Goal: Task Accomplishment & Management: Complete application form

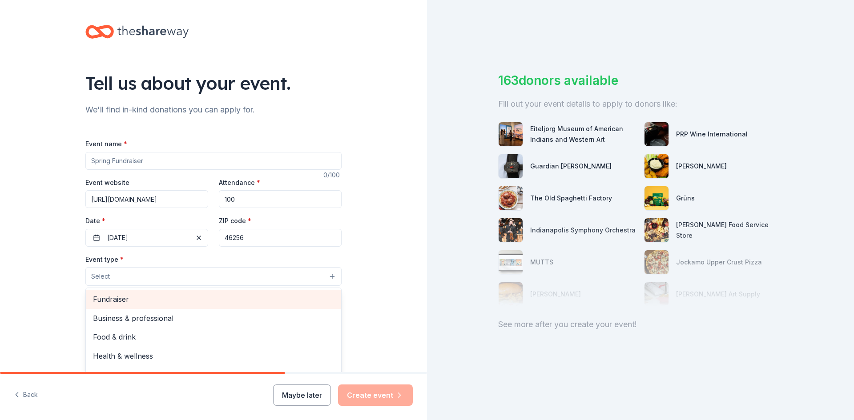
click at [137, 299] on span "Fundraiser" at bounding box center [213, 300] width 241 height 12
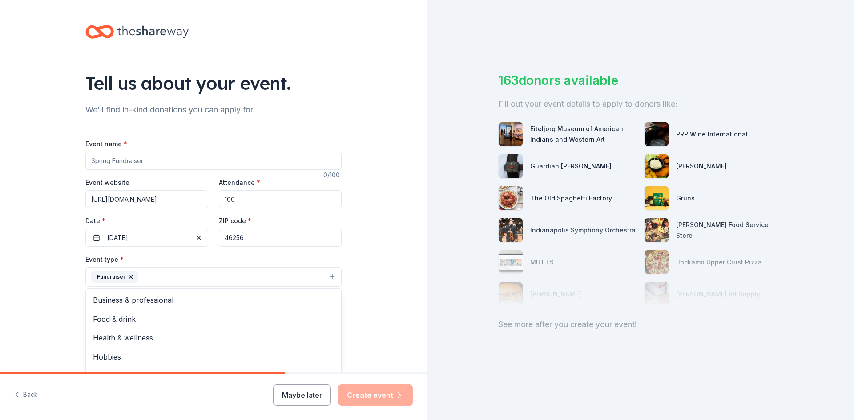
scroll to position [133, 0]
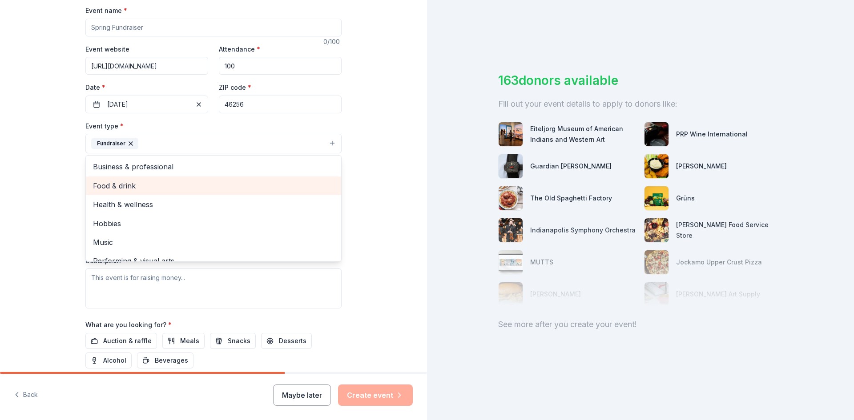
click at [202, 184] on span "Food & drink" at bounding box center [213, 186] width 241 height 12
click at [181, 191] on span "Health & wellness" at bounding box center [213, 186] width 241 height 12
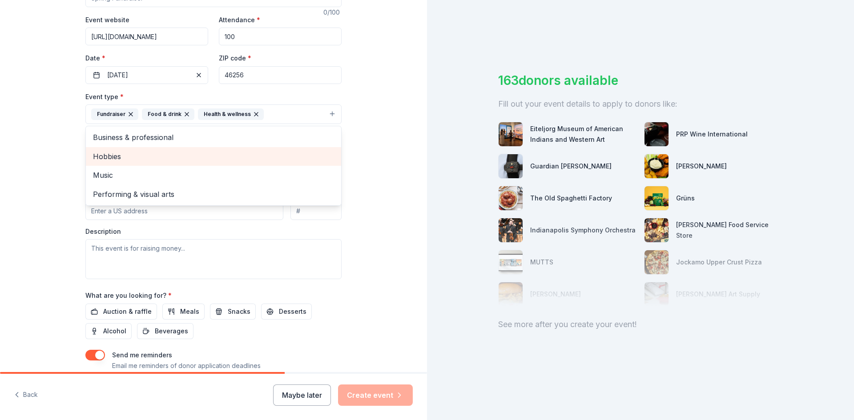
scroll to position [178, 0]
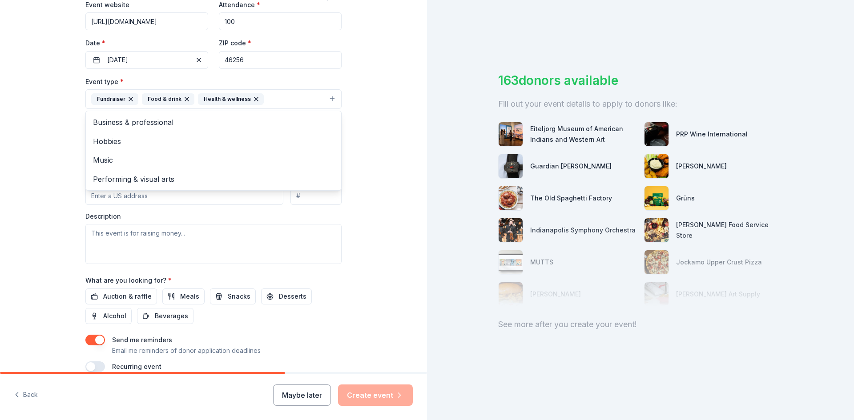
click at [363, 158] on div "Tell us about your event. We'll find in-kind donations you can apply for. Event…" at bounding box center [213, 118] width 427 height 593
click at [143, 141] on button "Select" at bounding box center [213, 139] width 256 height 19
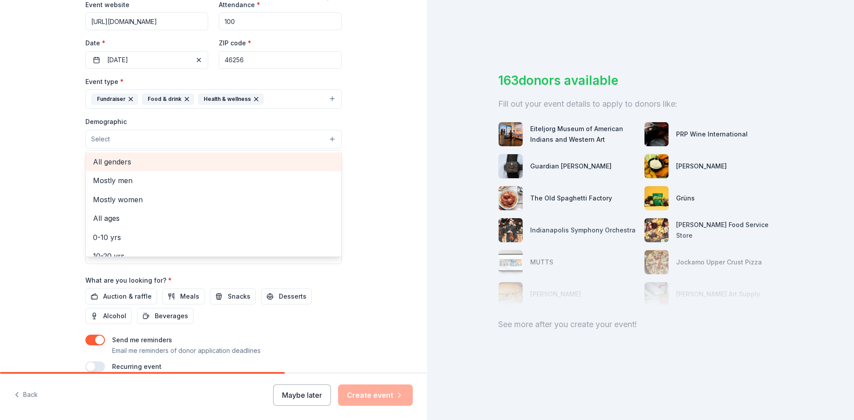
click at [144, 163] on span "All genders" at bounding box center [213, 162] width 241 height 12
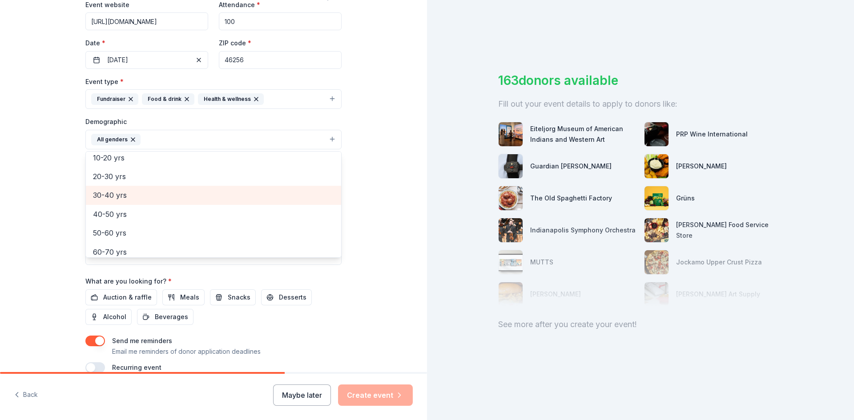
scroll to position [89, 0]
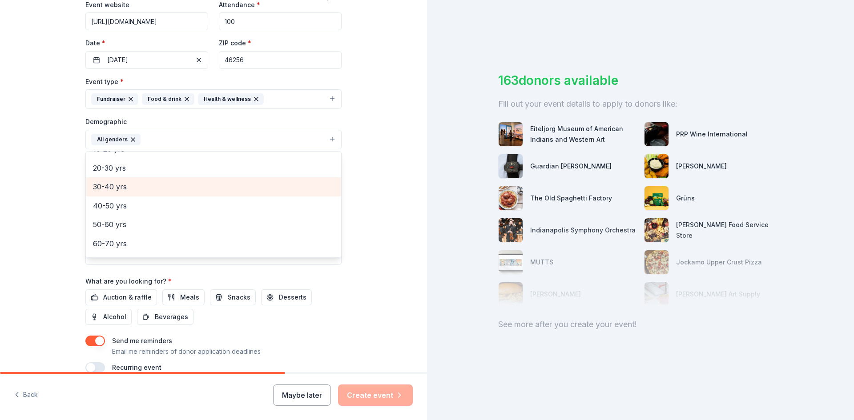
click at [185, 189] on span "30-40 yrs" at bounding box center [213, 187] width 241 height 12
click at [185, 189] on span "40-50 yrs" at bounding box center [213, 187] width 241 height 12
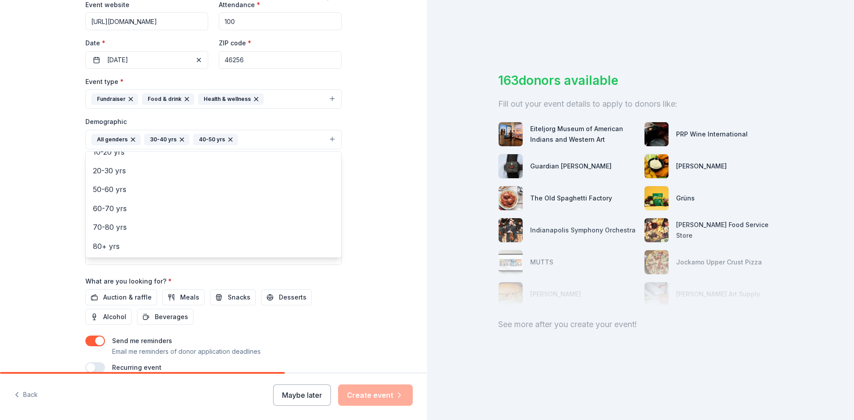
click at [363, 188] on div "Tell us about your event. We'll find in-kind donations you can apply for. Event…" at bounding box center [213, 119] width 427 height 594
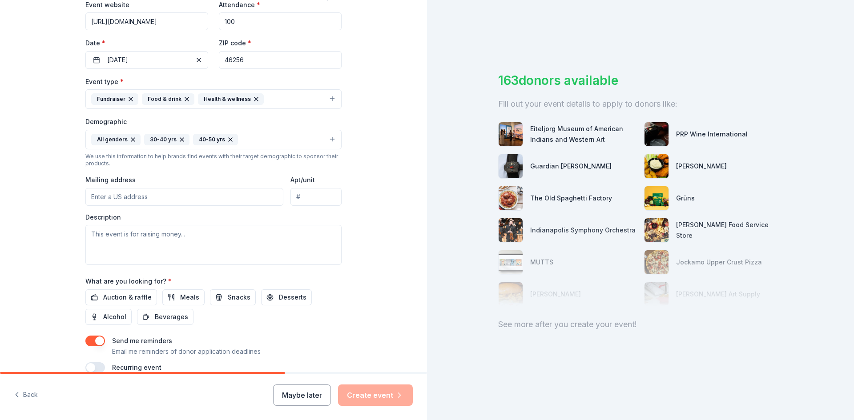
click at [131, 193] on input "Mailing address" at bounding box center [184, 197] width 198 height 18
click at [304, 193] on input "Apt/unit" at bounding box center [315, 197] width 51 height 18
click at [178, 200] on input "Mailing address" at bounding box center [184, 197] width 198 height 18
paste input "https://events.donaidefoundation.org/"
click at [210, 200] on input "https://events.donaidefoundation.org/" at bounding box center [184, 197] width 198 height 18
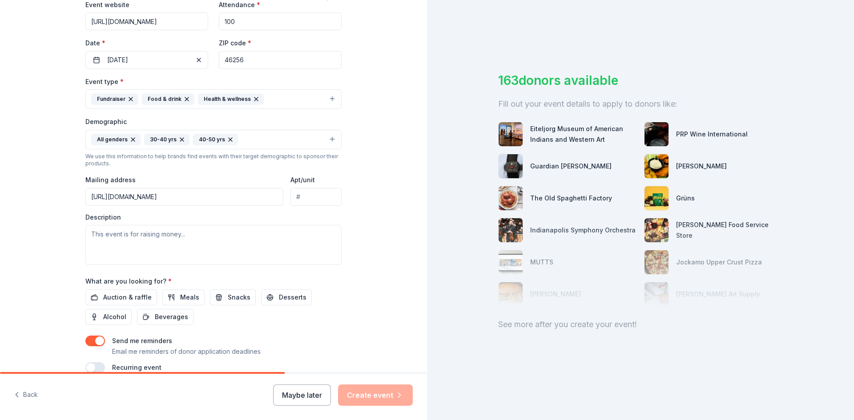
paste input "9800 Crosspoint Blvd, Indianapolis, IN"
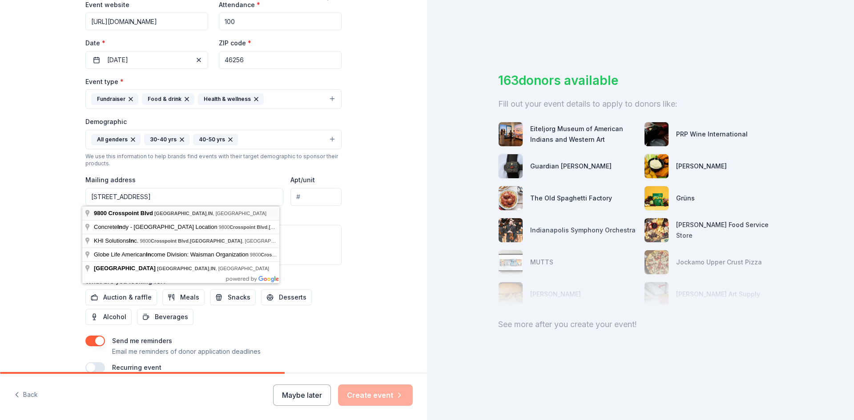
type input "9800 Crosspoint Boulevard, Indianapolis, IN, 46256"
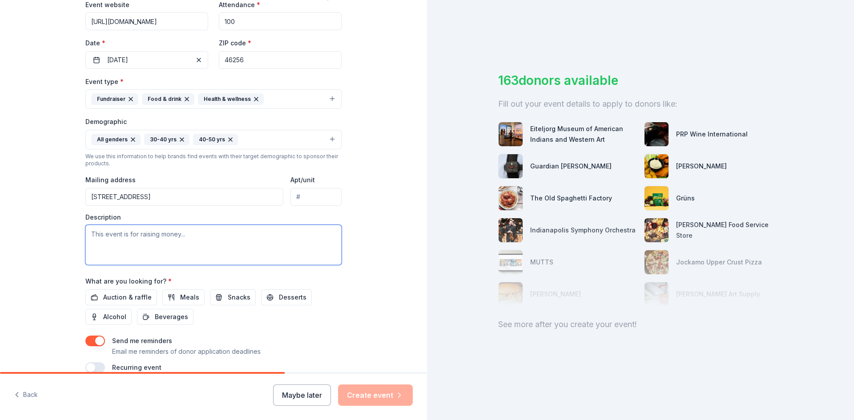
click at [204, 242] on textarea at bounding box center [213, 245] width 256 height 40
click at [176, 238] on textarea at bounding box center [213, 245] width 256 height 40
paste textarea "Behind every ticket and every sponsorship is a life changed. 1 in 3 first respo…"
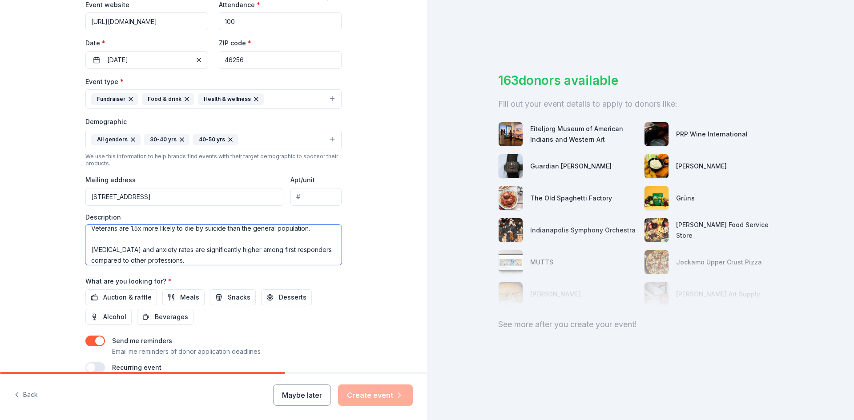
click at [176, 238] on textarea "This event is Behind every ticket and every sponsorship is a life changed. 1 in…" at bounding box center [213, 245] width 256 height 40
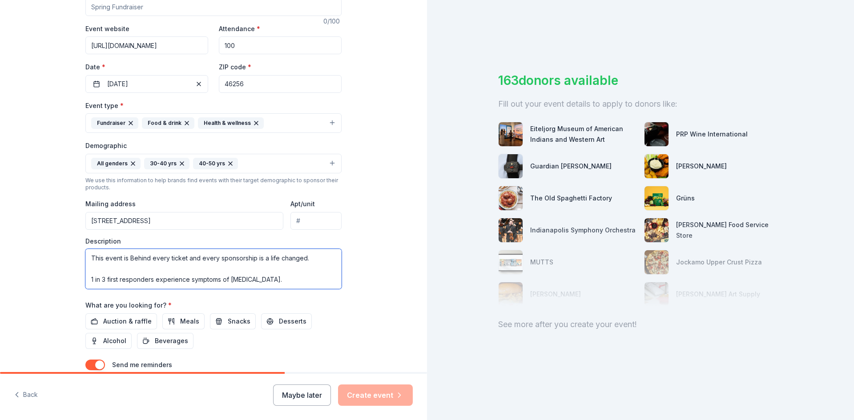
scroll to position [178, 0]
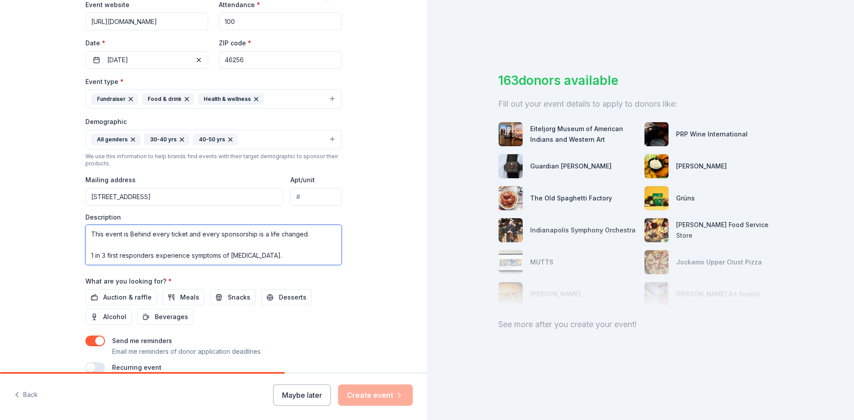
click at [127, 234] on textarea "This event is Behind every ticket and every sponsorship is a life changed. 1 in…" at bounding box center [213, 245] width 256 height 40
paste textarea "you’re helping us reach our goal to expand mental health and wellness programs."
drag, startPoint x: 128, startPoint y: 234, endPoint x: 145, endPoint y: 235, distance: 17.4
click at [145, 235] on textarea "This event is you’re helping us reach our goal to expand mental health and well…" at bounding box center [213, 245] width 256 height 40
type textarea "This event is for helping us reach our goal to expand mental health and wellnes…"
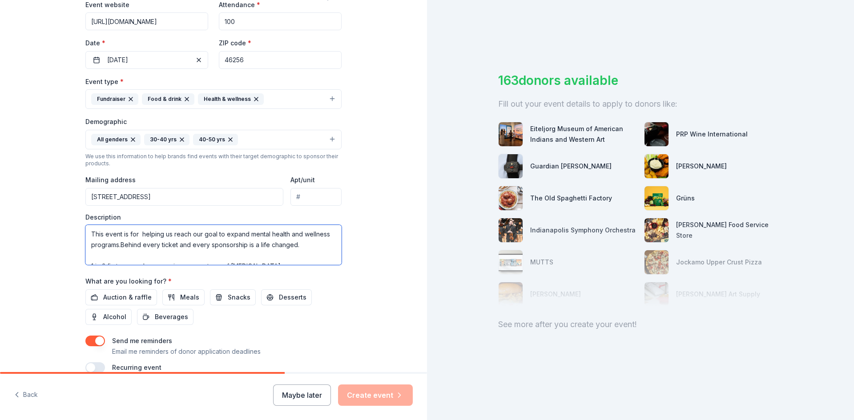
click at [143, 238] on textarea "This event is for helping us reach our goal to expand mental health and wellnes…" at bounding box center [213, 245] width 256 height 40
click at [216, 228] on textarea at bounding box center [213, 245] width 256 height 40
paste textarea "This event is for helping us reach our goal to expand mental health and wellnes…"
click at [137, 234] on textarea "This event is for helping us reach our goal to expand mental health and wellnes…" at bounding box center [213, 245] width 256 height 40
drag, startPoint x: 241, startPoint y: 232, endPoint x: 293, endPoint y: 235, distance: 52.2
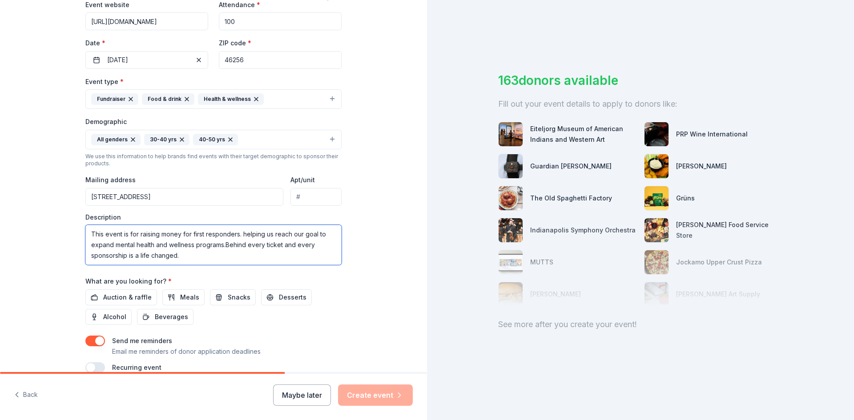
click at [293, 235] on textarea "This event is for raising money for first responders. helping us reach our goal…" at bounding box center [213, 245] width 256 height 40
click at [266, 236] on textarea "This event is for raising money for first responders. Our goal to expand mental…" at bounding box center [213, 245] width 256 height 40
click at [178, 244] on textarea "This event is for raising money for first responders. Our goal is to expand men…" at bounding box center [213, 245] width 256 height 40
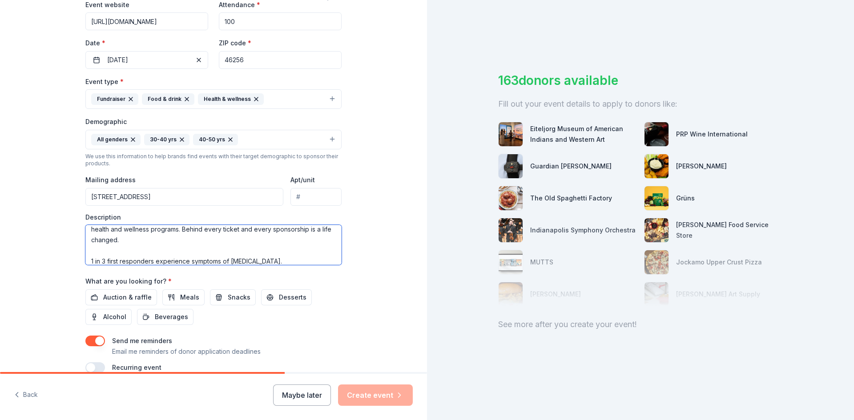
scroll to position [0, 0]
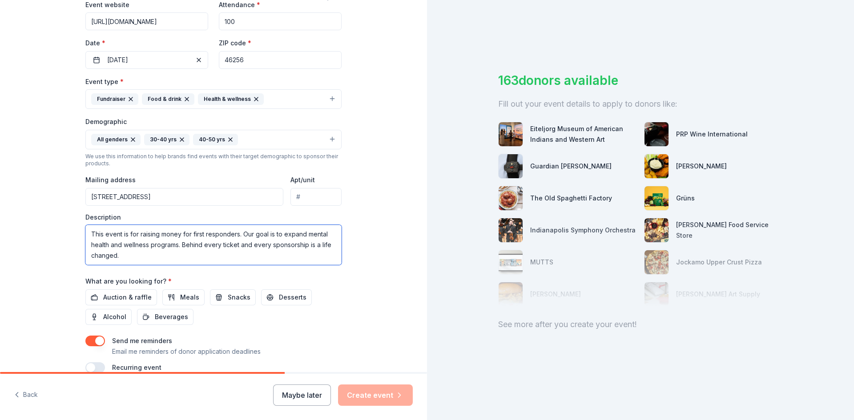
click at [144, 255] on textarea "This event is for raising money for first responders. Our goal is to expand men…" at bounding box center [213, 245] width 256 height 40
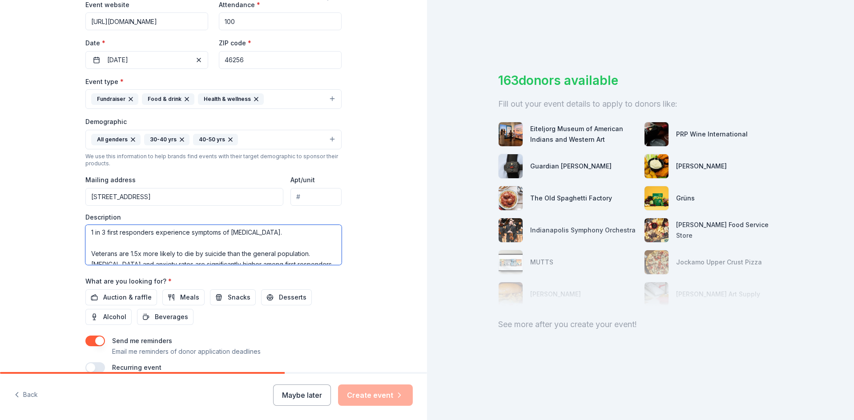
click at [170, 240] on textarea "This event is for raising money for first responders. Our goal is to expand men…" at bounding box center [213, 245] width 256 height 40
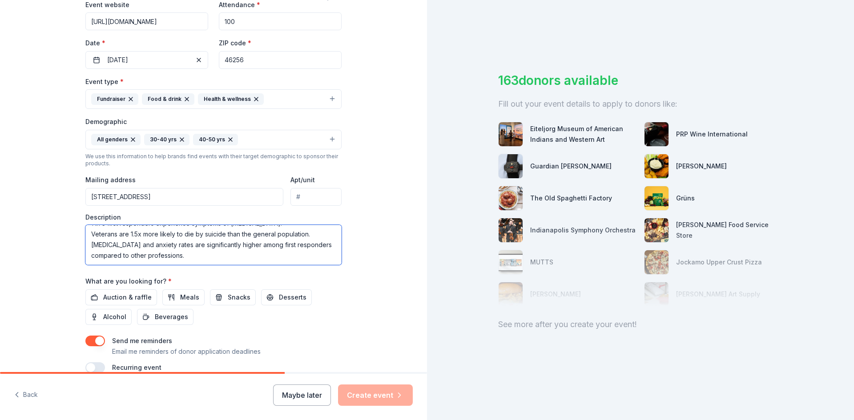
scroll to position [221, 0]
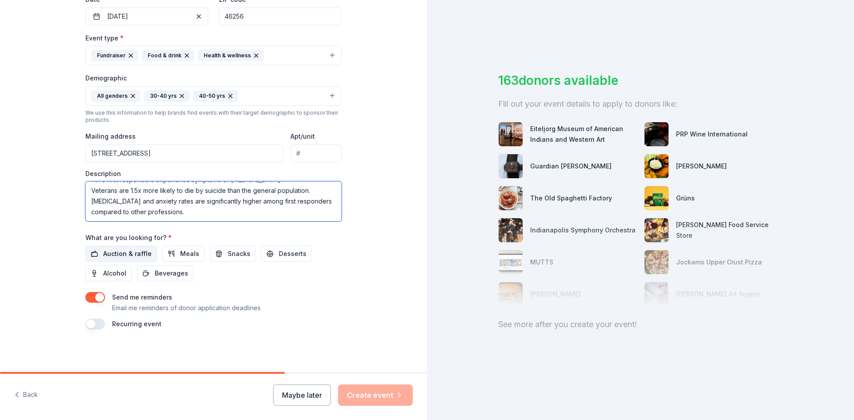
type textarea "This event is for raising money for first responders. Our goal is to expand men…"
click at [113, 254] on span "Auction & raffle" at bounding box center [127, 254] width 48 height 11
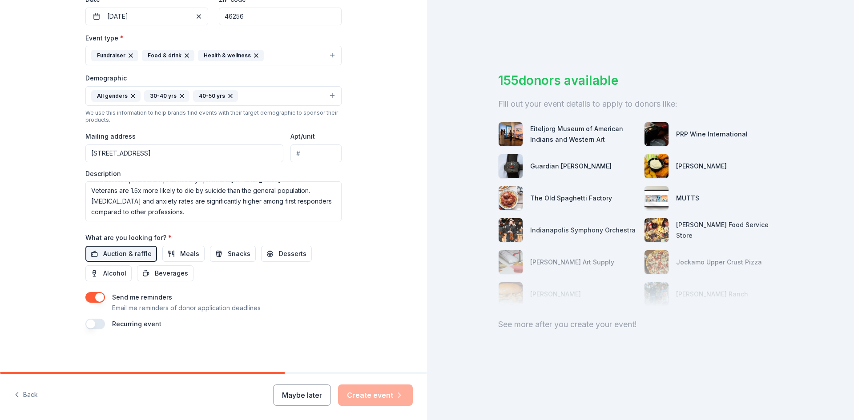
click at [523, 325] on div "See more after you create your event!" at bounding box center [640, 325] width 285 height 14
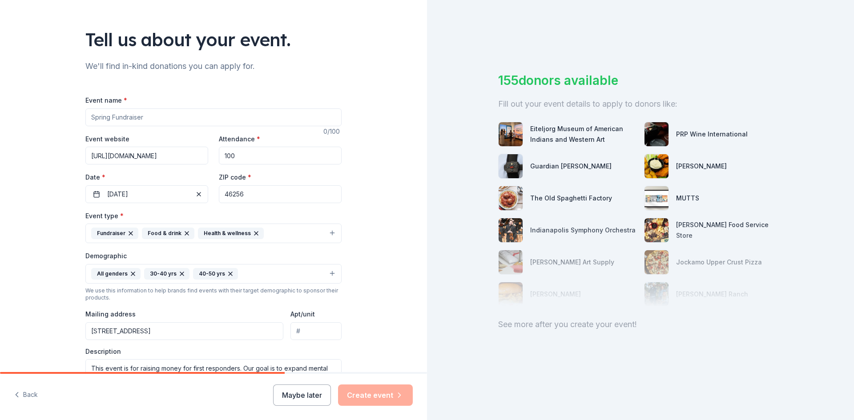
scroll to position [0, 0]
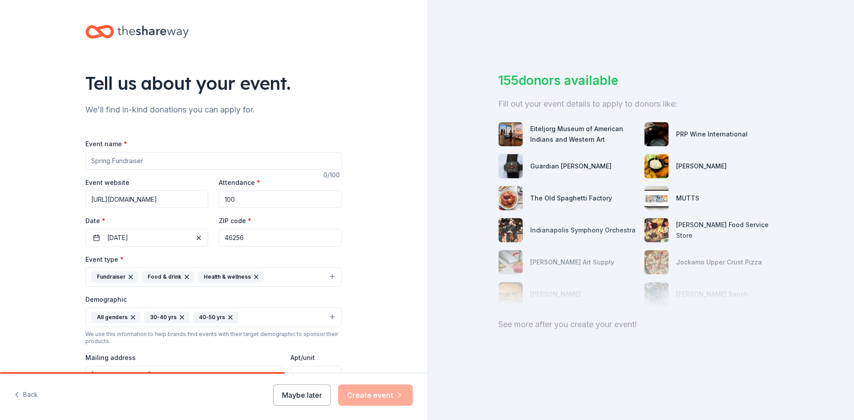
click at [266, 199] on input "100" at bounding box center [280, 199] width 123 height 18
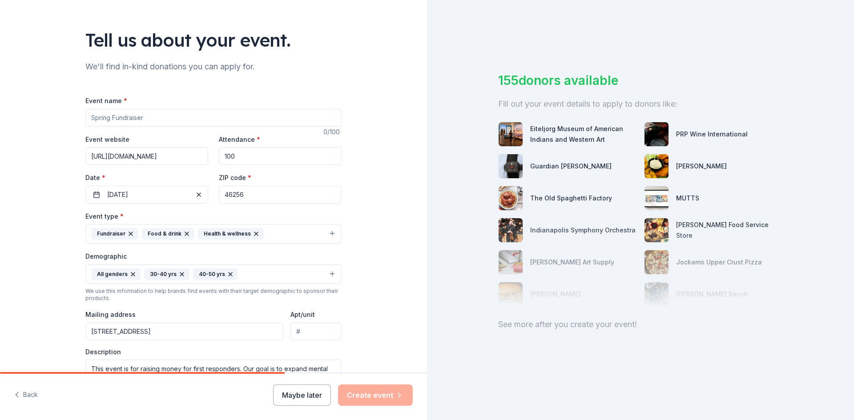
scroll to position [44, 0]
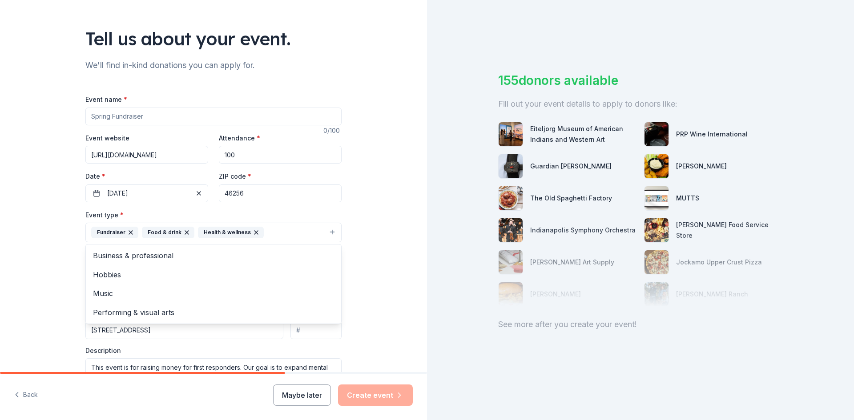
click at [274, 236] on button "Fundraiser Food & drink Health & wellness" at bounding box center [213, 233] width 256 height 20
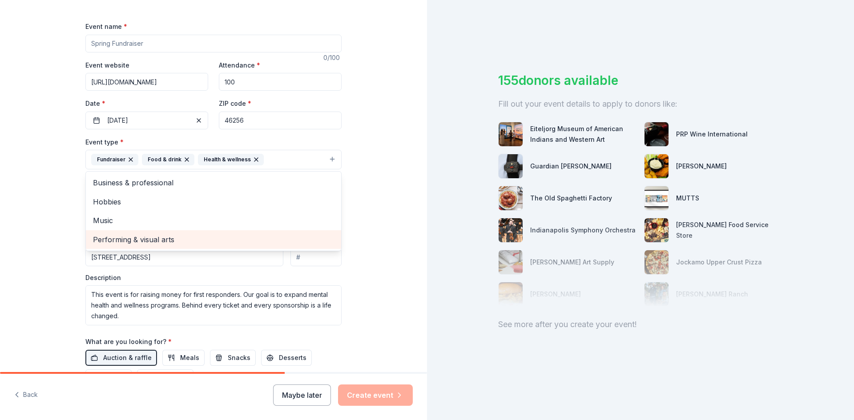
scroll to position [133, 0]
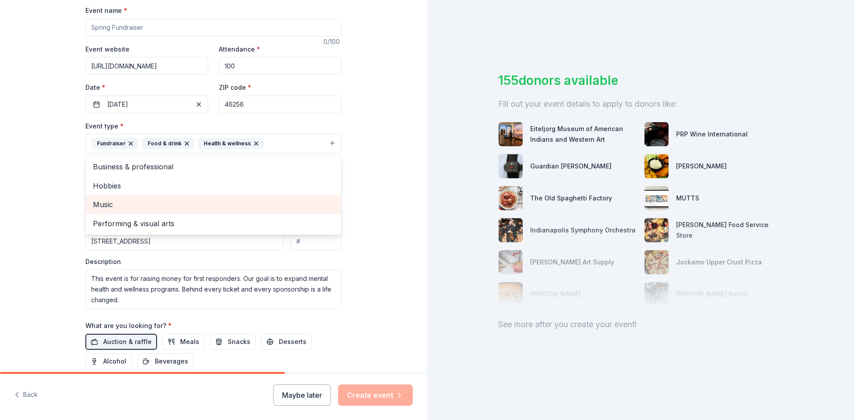
click at [137, 208] on span "Music" at bounding box center [213, 205] width 241 height 12
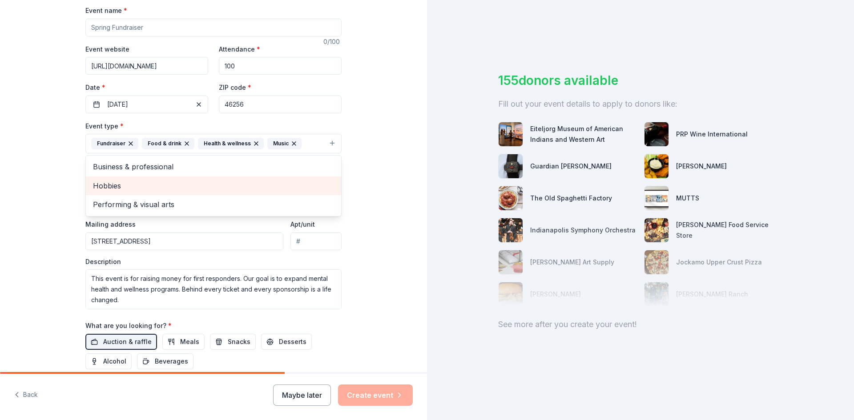
scroll to position [178, 0]
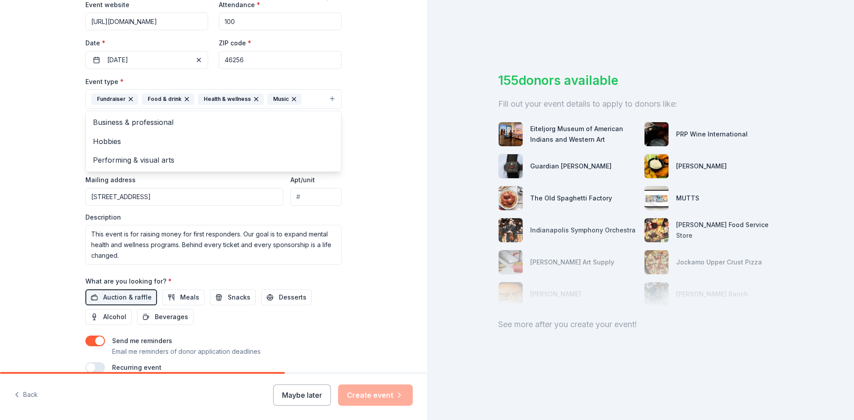
click at [378, 129] on div "Tell us about your event. We'll find in-kind donations you can apply for. Event…" at bounding box center [213, 119] width 427 height 594
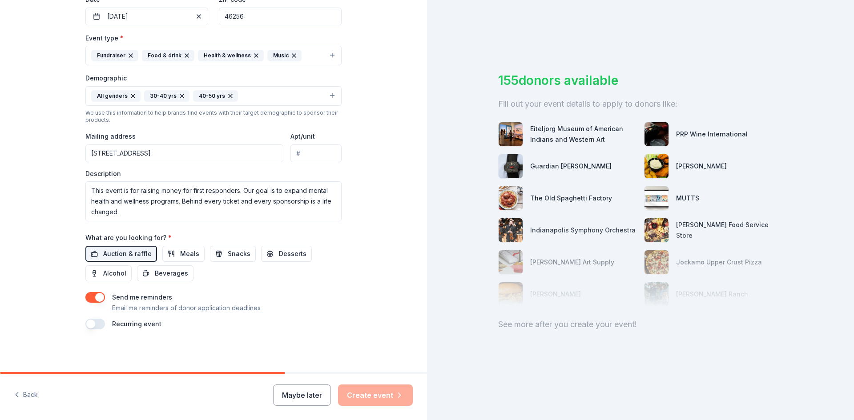
scroll to position [44, 0]
click at [98, 324] on button "button" at bounding box center [95, 324] width 20 height 11
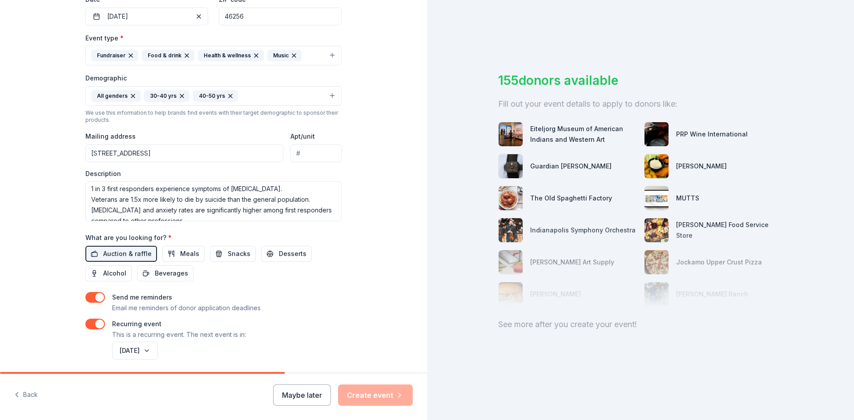
click at [391, 396] on div "Maybe later Create event" at bounding box center [343, 395] width 140 height 21
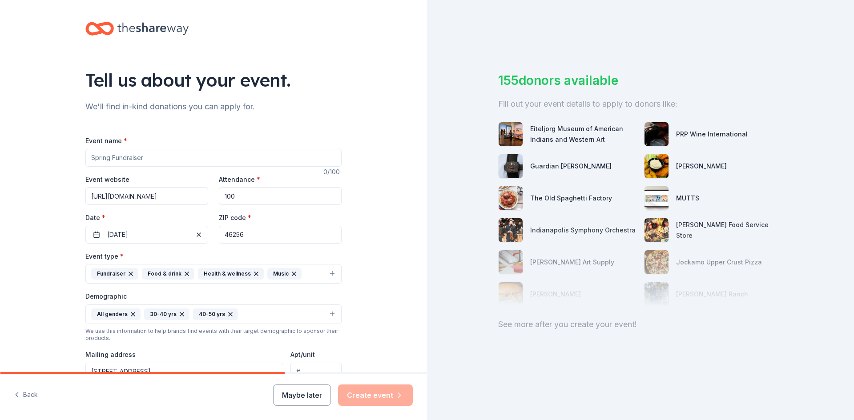
scroll to position [0, 0]
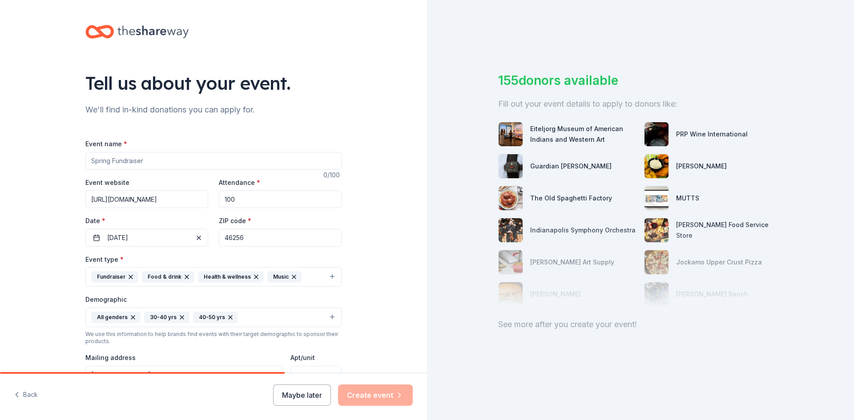
click at [125, 158] on input "Event name *" at bounding box center [213, 161] width 256 height 18
click at [170, 166] on input "Event name *" at bounding box center [213, 161] width 256 height 18
click at [159, 158] on input "Event name *" at bounding box center [213, 161] width 256 height 18
paste input "Friends Giving 2025"
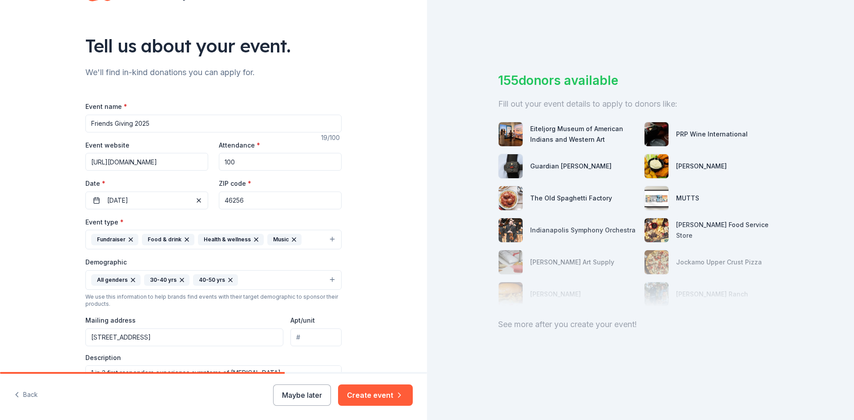
scroll to position [89, 0]
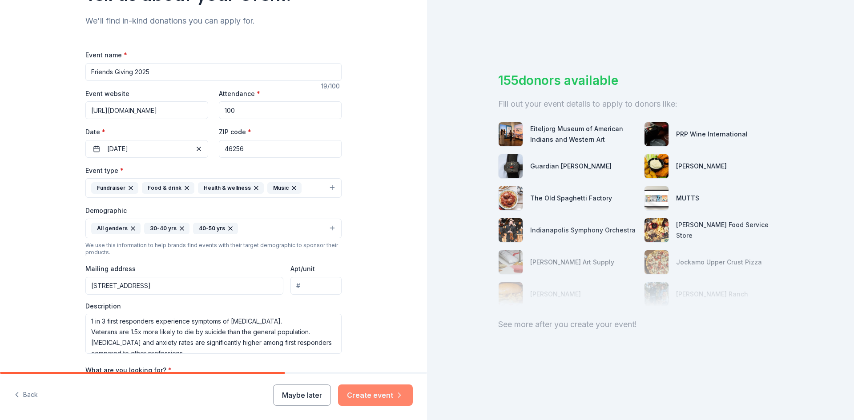
type input "Friends Giving 2025"
click at [378, 395] on button "Create event" at bounding box center [375, 395] width 75 height 21
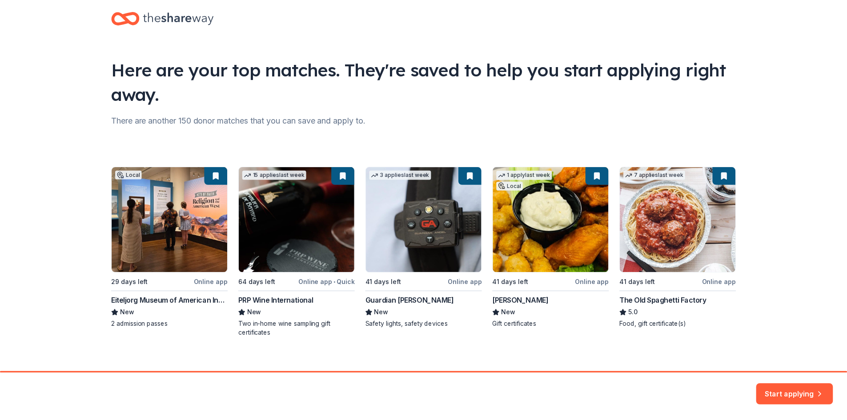
scroll to position [23, 0]
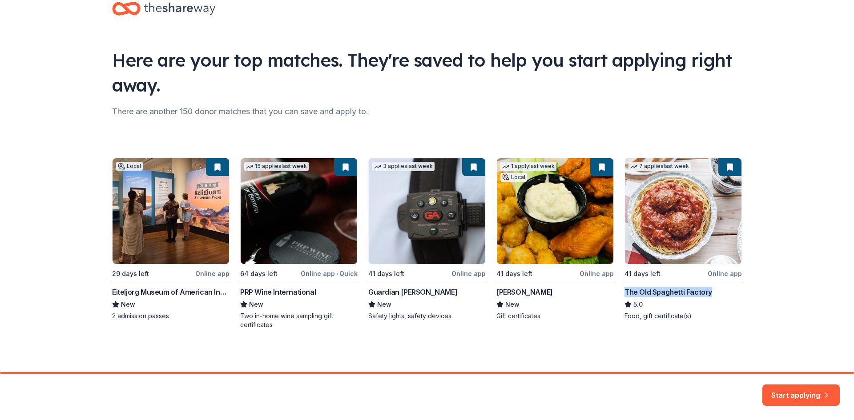
drag, startPoint x: 721, startPoint y: 289, endPoint x: 622, endPoint y: 293, distance: 99.3
click at [622, 293] on div "Local 29 days left Online app Eiteljorg Museum of American Indians and Western …" at bounding box center [427, 244] width 630 height 172
copy div "The Old Spaghetti Factory"
drag, startPoint x: 532, startPoint y: 294, endPoint x: 489, endPoint y: 294, distance: 42.3
click at [489, 294] on div "Local 29 days left Online app Eiteljorg Museum of American Indians and Western …" at bounding box center [427, 244] width 630 height 172
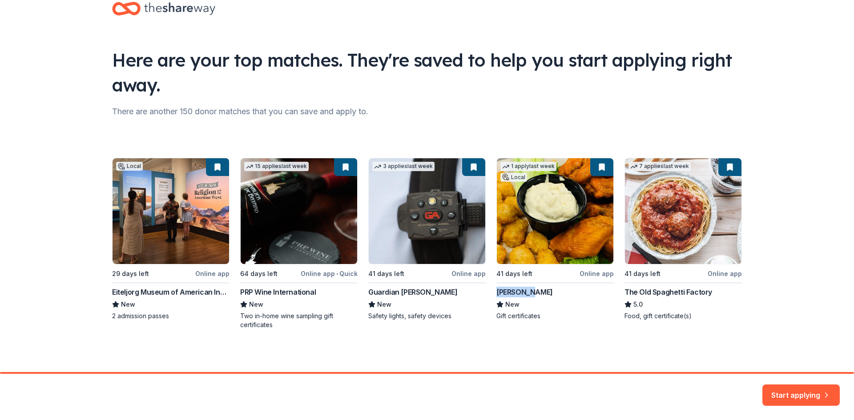
copy div "[PERSON_NAME]"
click at [385, 295] on div "Local 29 days left Online app Eiteljorg Museum of American Indians and Western …" at bounding box center [427, 244] width 630 height 172
drag, startPoint x: 314, startPoint y: 294, endPoint x: 236, endPoint y: 292, distance: 77.9
click at [236, 292] on div "Local 29 days left Online app Eiteljorg Museum of American Indians and Western …" at bounding box center [427, 244] width 630 height 172
copy div "PRP Wine International"
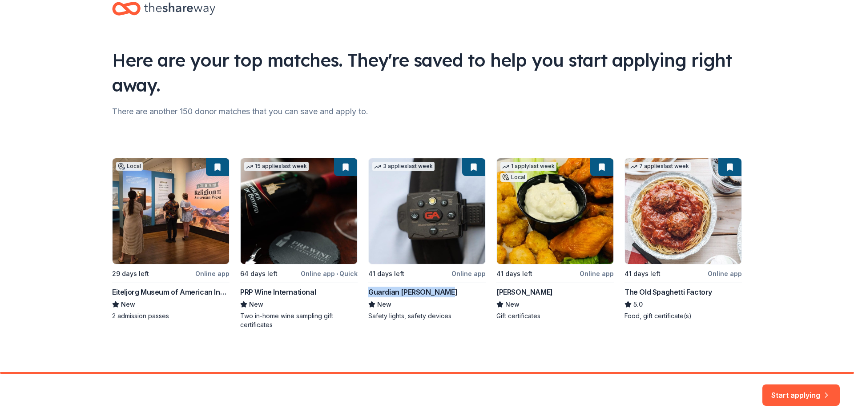
drag, startPoint x: 363, startPoint y: 291, endPoint x: 443, endPoint y: 292, distance: 80.5
click at [443, 292] on div "Local 29 days left Online app Eiteljorg Museum of American Indians and Western …" at bounding box center [427, 244] width 630 height 172
copy div "Guardian [PERSON_NAME]"
drag, startPoint x: 101, startPoint y: 291, endPoint x: 217, endPoint y: 295, distance: 116.6
click at [217, 295] on div "Here are your top matches. They're saved to help you start applying right away.…" at bounding box center [427, 174] width 658 height 395
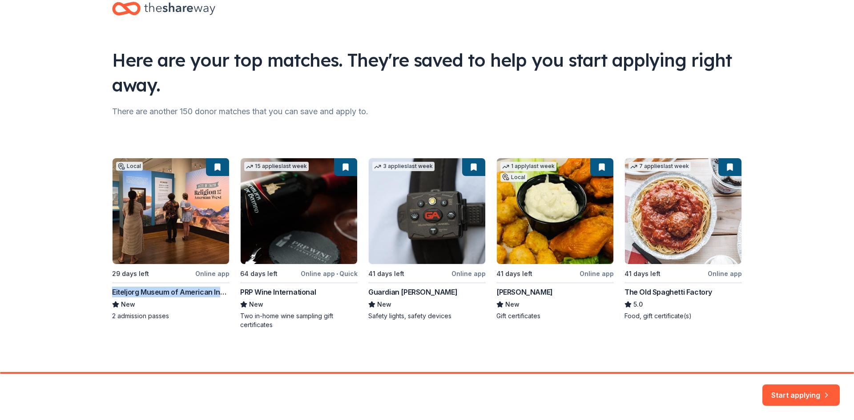
copy div "Eiteljorg Museum of American Ind"
click at [789, 387] on button "Start applying" at bounding box center [800, 389] width 77 height 21
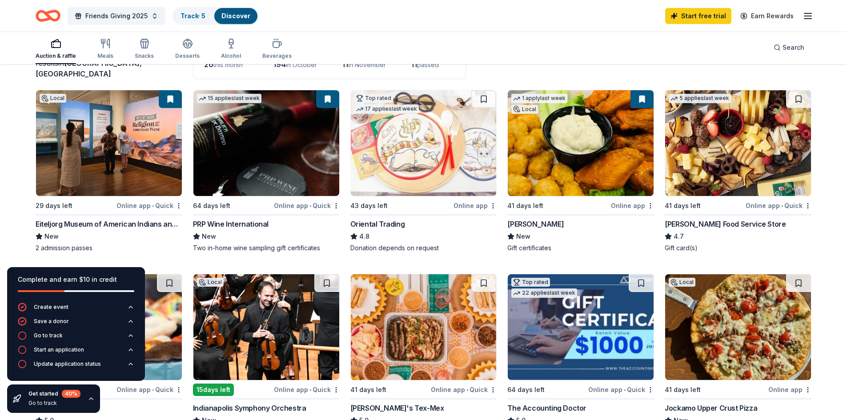
scroll to position [89, 0]
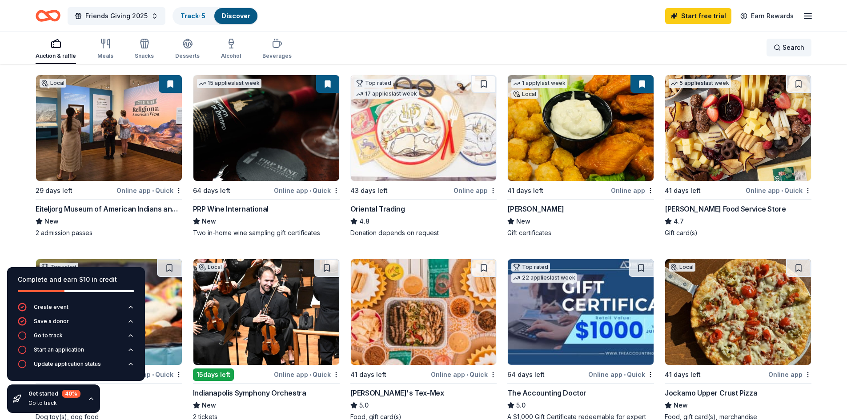
click at [781, 50] on div "Search" at bounding box center [789, 47] width 31 height 11
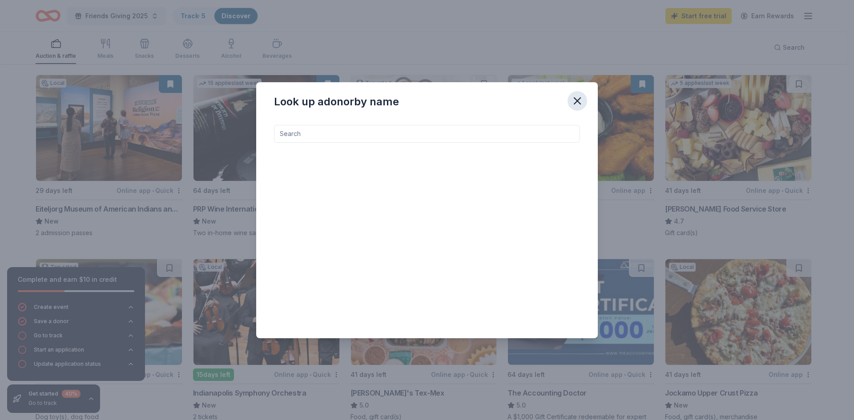
click at [577, 107] on icon "button" at bounding box center [577, 101] width 12 height 12
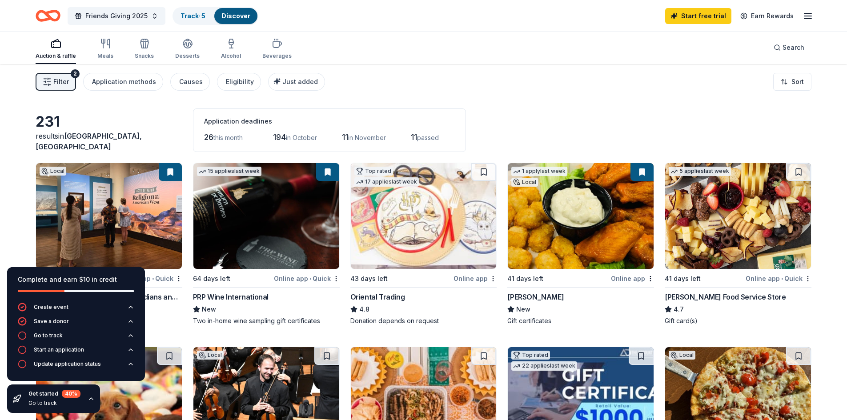
scroll to position [0, 0]
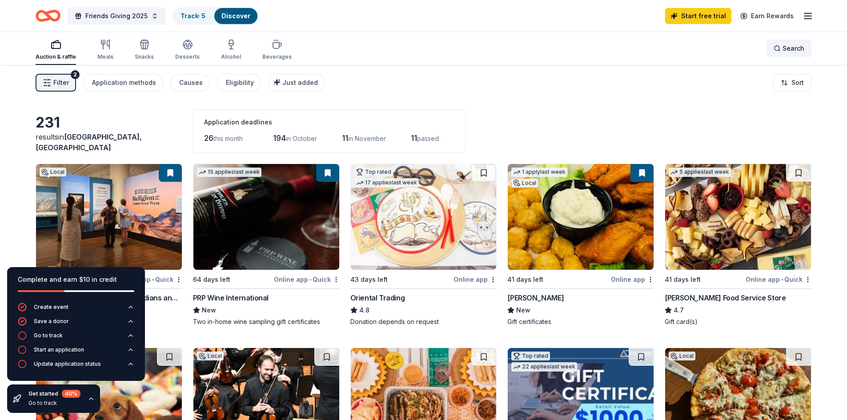
click at [786, 49] on span "Search" at bounding box center [794, 48] width 22 height 11
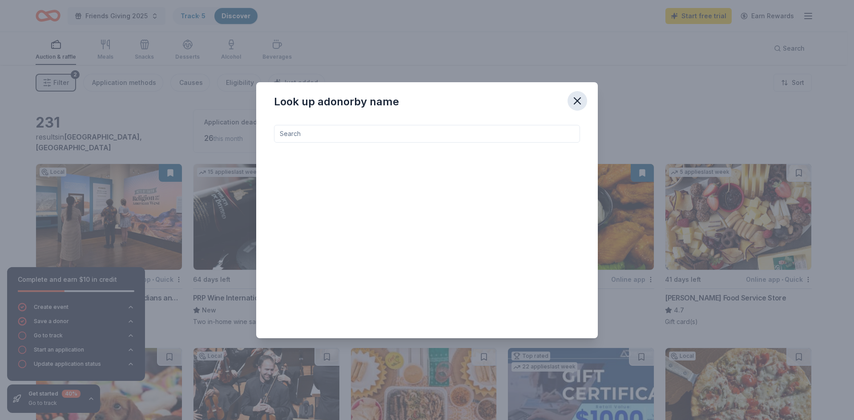
click at [577, 101] on icon "button" at bounding box center [577, 101] width 6 height 6
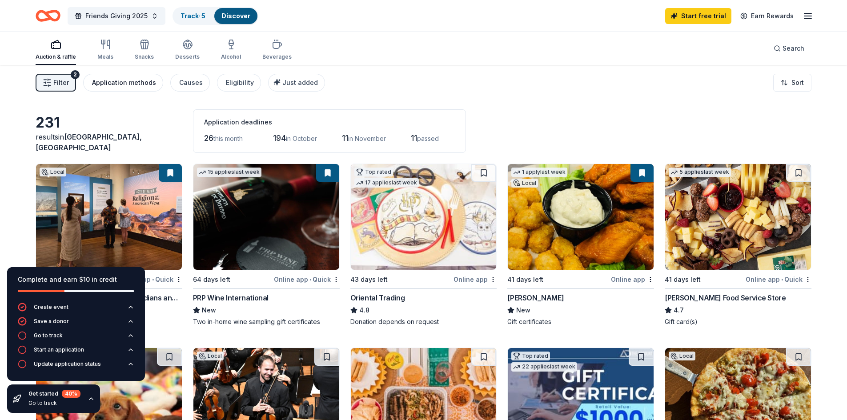
click at [123, 81] on div "Application methods" at bounding box center [124, 82] width 64 height 11
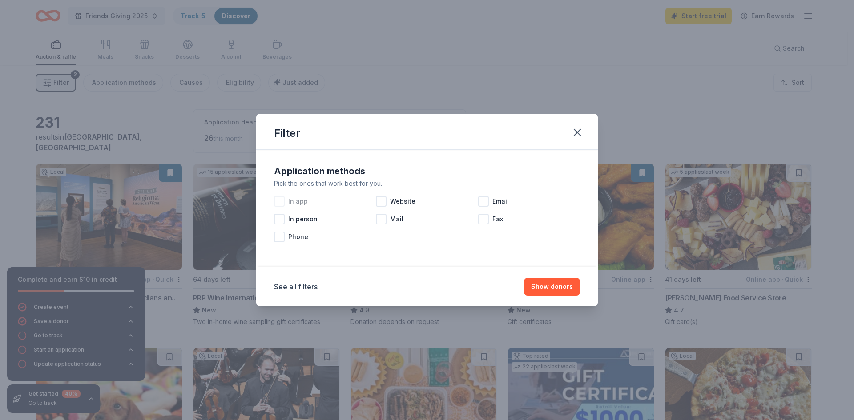
click at [279, 203] on div at bounding box center [279, 201] width 11 height 11
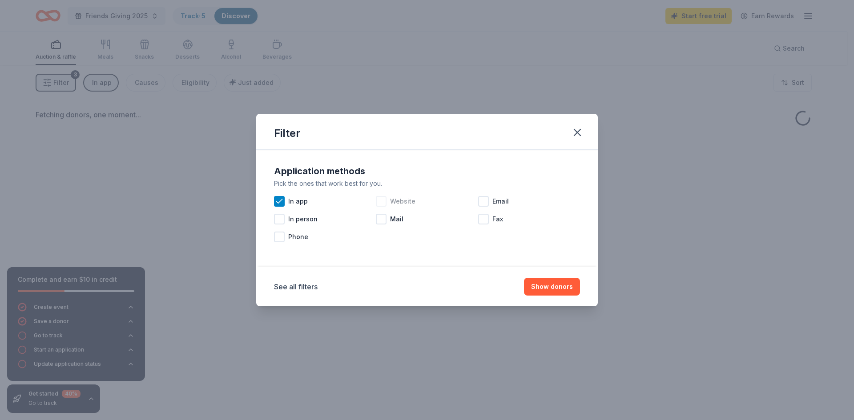
click at [389, 205] on div "Website" at bounding box center [427, 202] width 102 height 18
click at [491, 198] on div "Email" at bounding box center [529, 202] width 102 height 18
click at [281, 201] on icon at bounding box center [279, 201] width 6 height 4
click at [394, 221] on span "Mail" at bounding box center [396, 219] width 13 height 11
click at [384, 221] on icon at bounding box center [381, 219] width 9 height 9
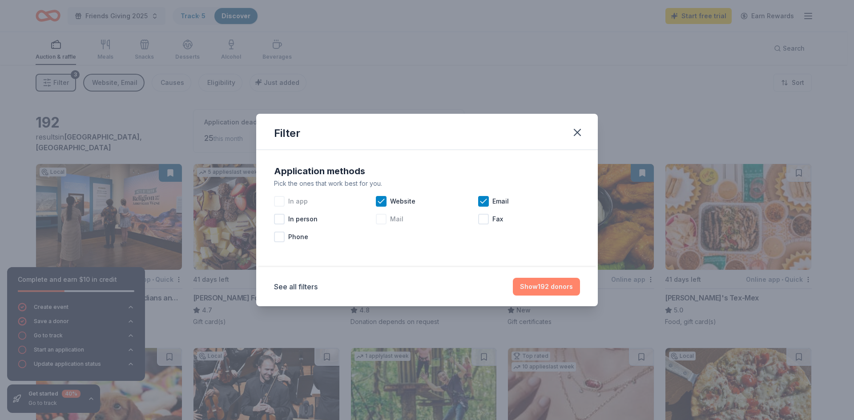
click at [568, 294] on button "Show 192 donors" at bounding box center [546, 287] width 67 height 18
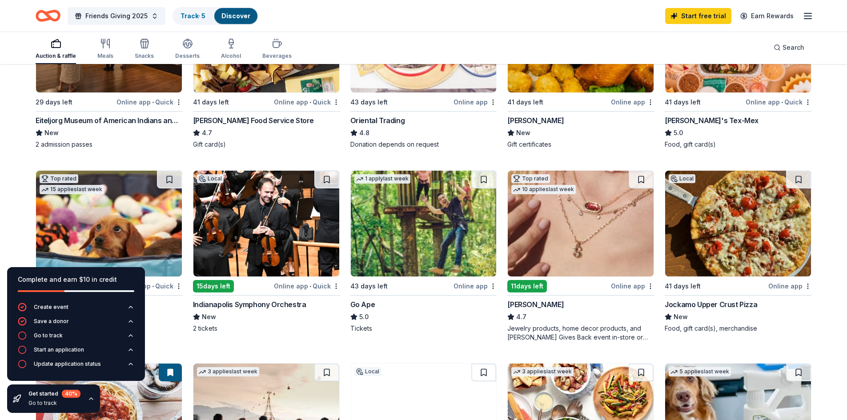
scroll to position [178, 0]
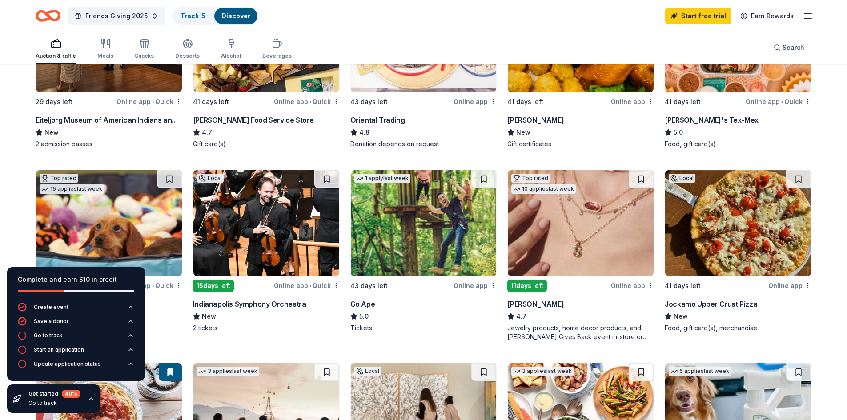
click at [20, 336] on icon "button" at bounding box center [22, 335] width 9 height 9
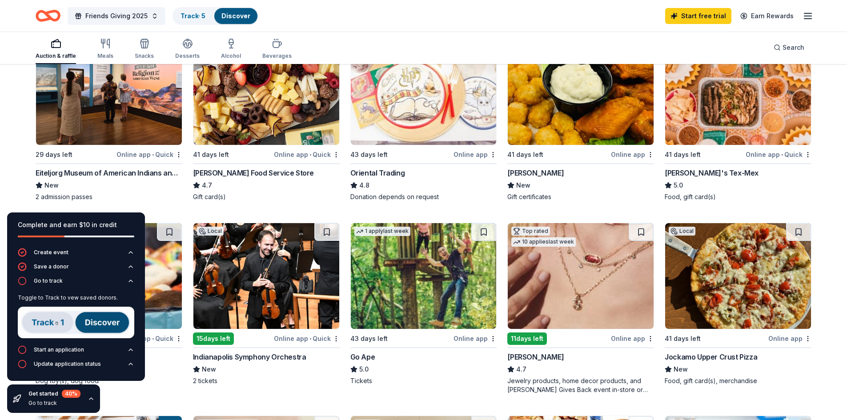
scroll to position [0, 0]
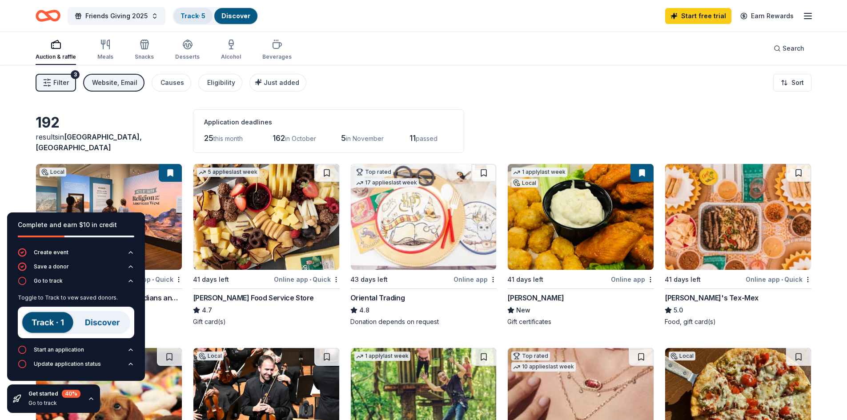
click at [190, 16] on link "Track · 5" at bounding box center [193, 16] width 25 height 8
click at [344, 86] on div "Filter 3 Website, Email Causes Eligibility Just added Sort" at bounding box center [423, 83] width 847 height 36
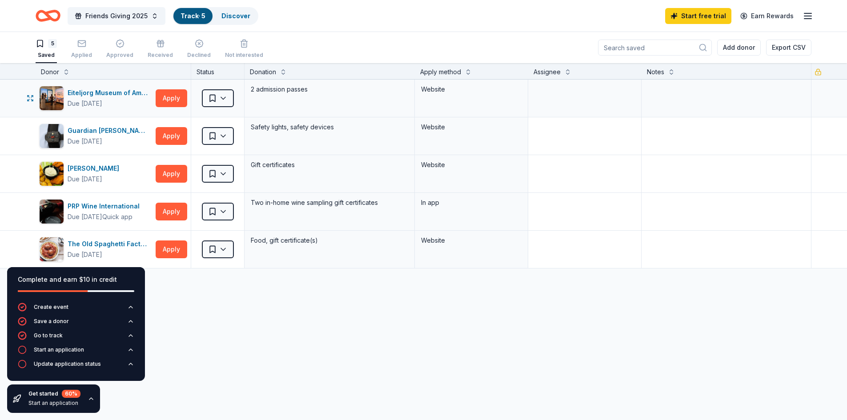
click at [430, 93] on div "Website" at bounding box center [471, 89] width 101 height 11
click at [84, 94] on div "Eiteljorg Museum of American Indians and Western Art" at bounding box center [110, 93] width 85 height 11
click at [95, 169] on div "[PERSON_NAME]" at bounding box center [95, 168] width 55 height 11
click at [86, 130] on div "Guardian [PERSON_NAME]" at bounding box center [110, 130] width 85 height 11
click at [129, 17] on span "Friends Giving 2025" at bounding box center [116, 16] width 62 height 11
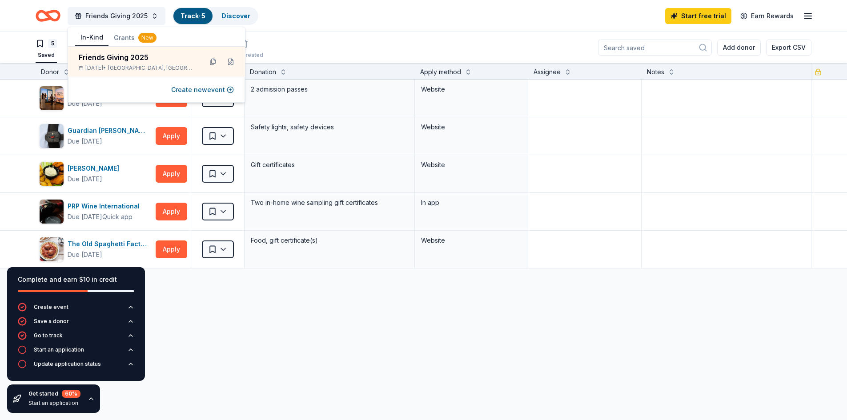
click at [46, 17] on icon "Home" at bounding box center [48, 15] width 25 height 21
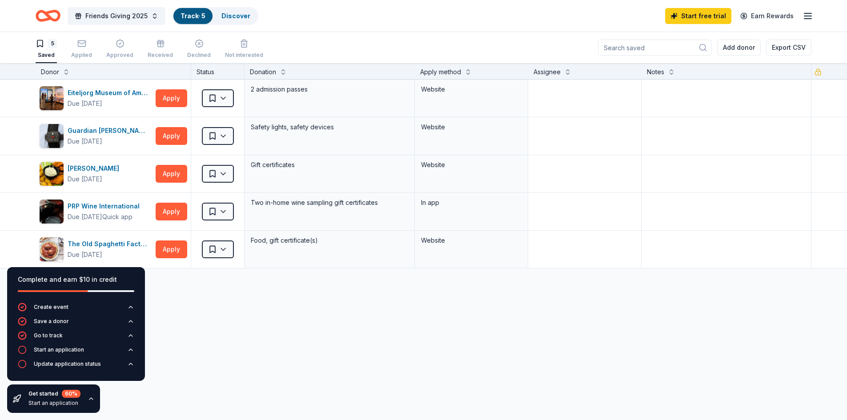
click at [50, 18] on icon "Home" at bounding box center [52, 15] width 14 height 9
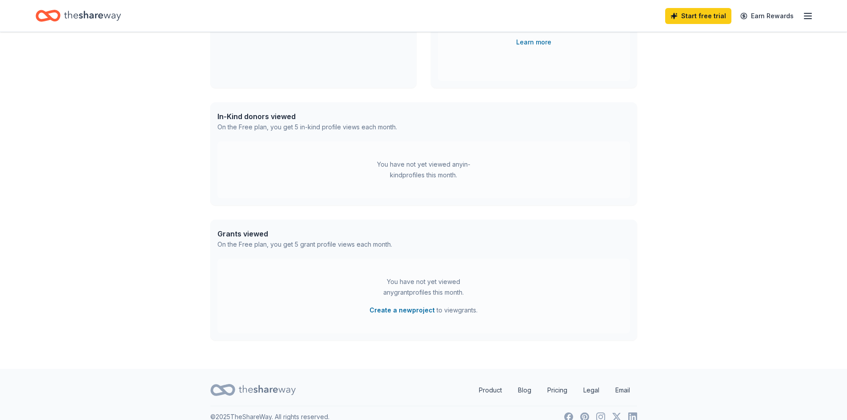
scroll to position [177, 0]
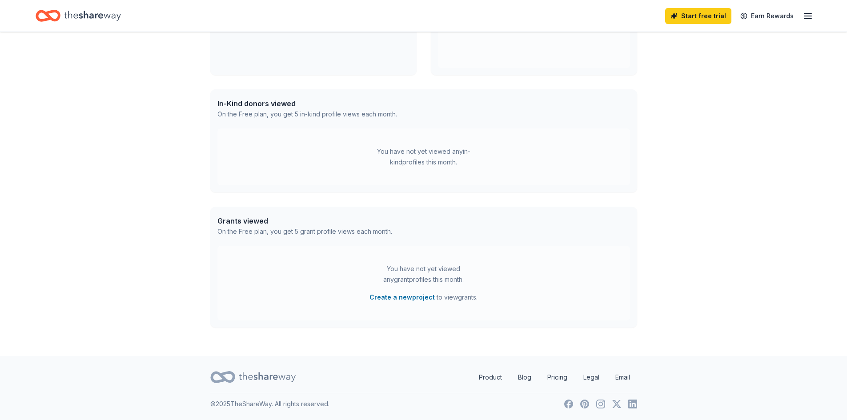
click at [91, 18] on icon "Home" at bounding box center [92, 16] width 57 height 10
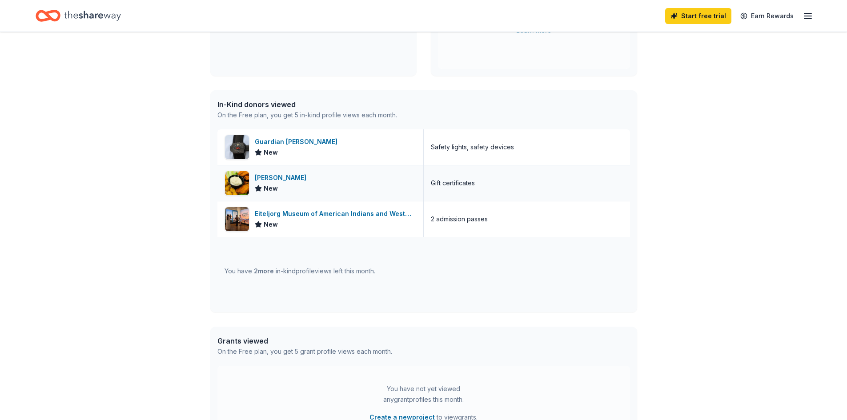
scroll to position [178, 0]
click at [269, 106] on div "In-Kind donors viewed" at bounding box center [307, 103] width 180 height 11
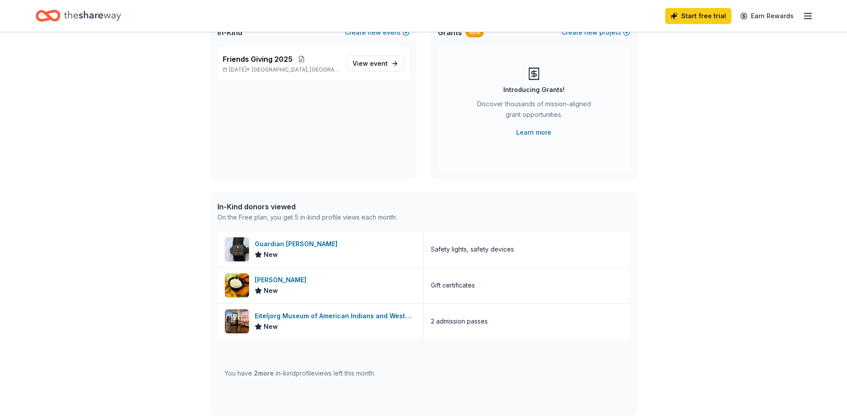
scroll to position [0, 0]
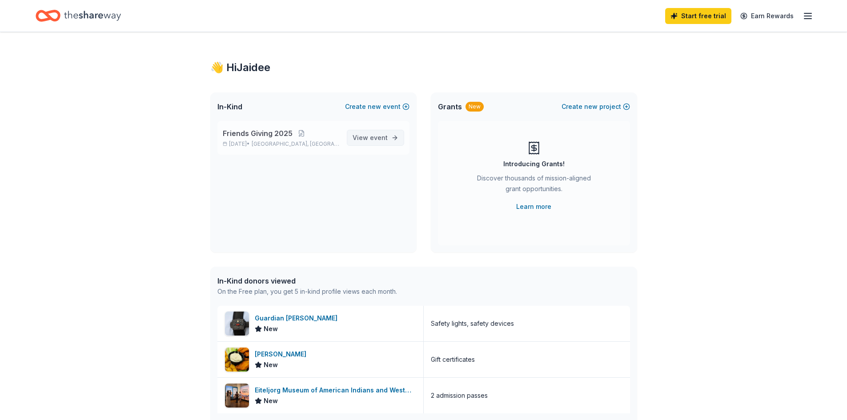
click at [372, 138] on span "event" at bounding box center [379, 138] width 18 height 8
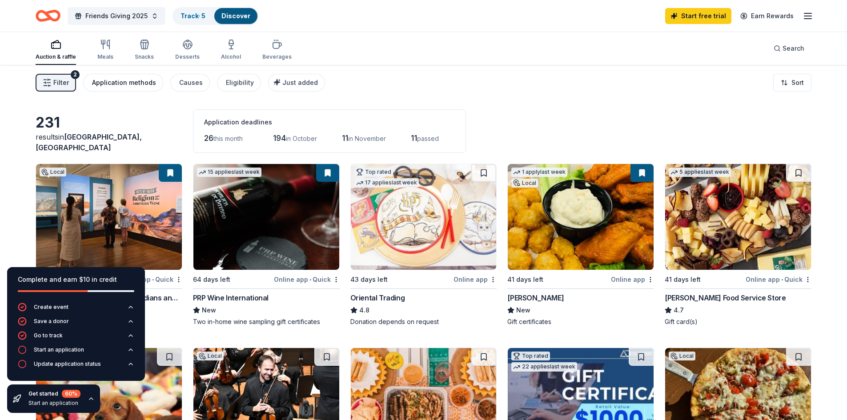
click at [113, 84] on div "Application methods" at bounding box center [124, 82] width 64 height 11
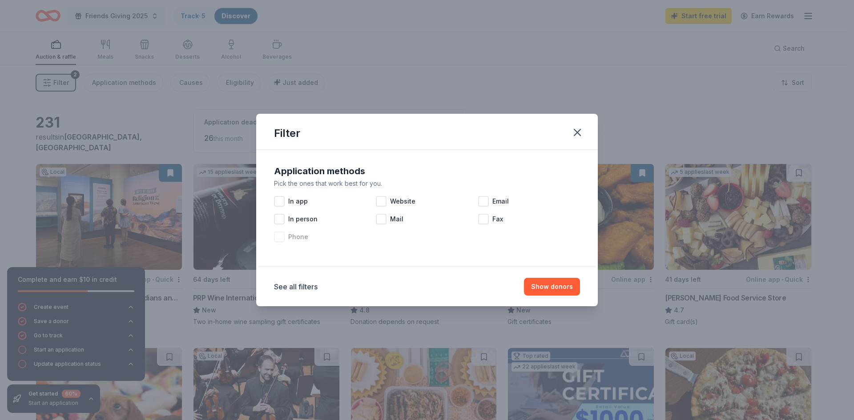
click at [280, 236] on div at bounding box center [279, 237] width 11 height 11
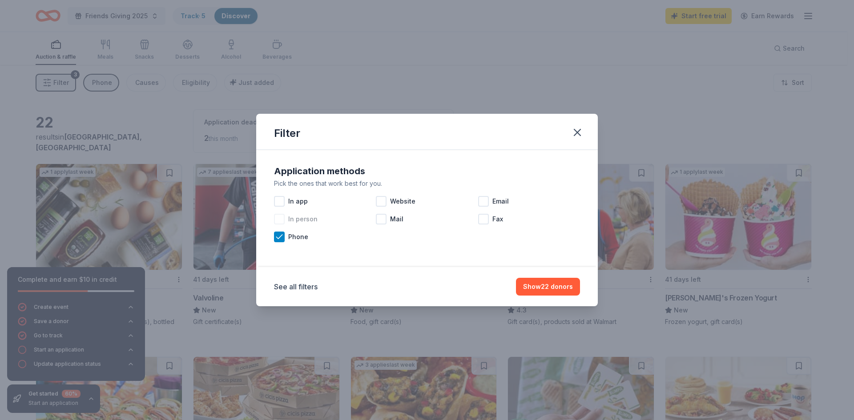
click at [280, 222] on div at bounding box center [279, 219] width 11 height 11
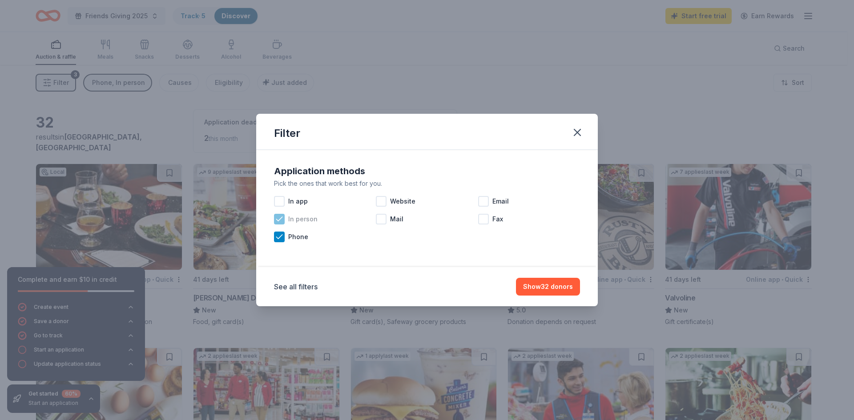
click at [274, 219] on div at bounding box center [279, 219] width 11 height 11
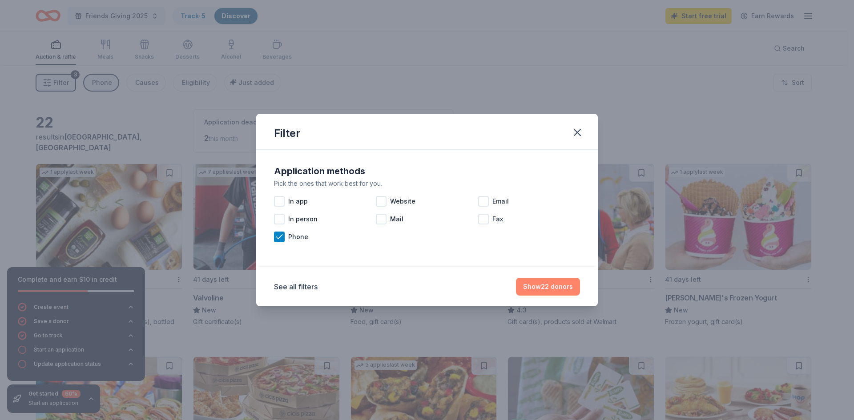
click at [534, 289] on button "Show 22 donors" at bounding box center [548, 287] width 64 height 18
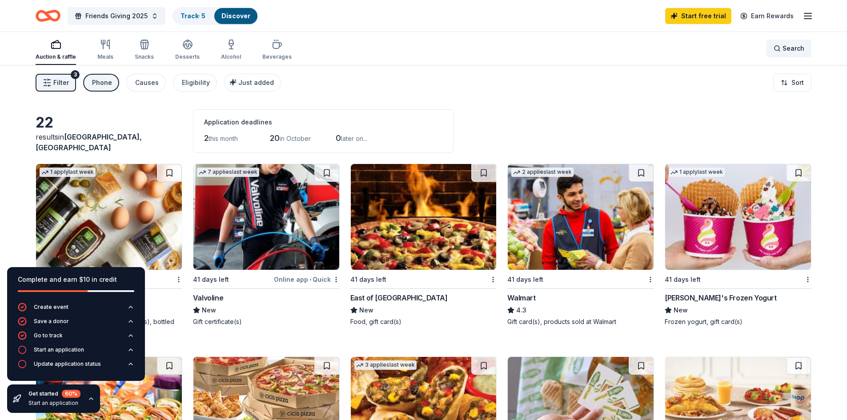
click at [779, 52] on div "Search" at bounding box center [789, 48] width 31 height 11
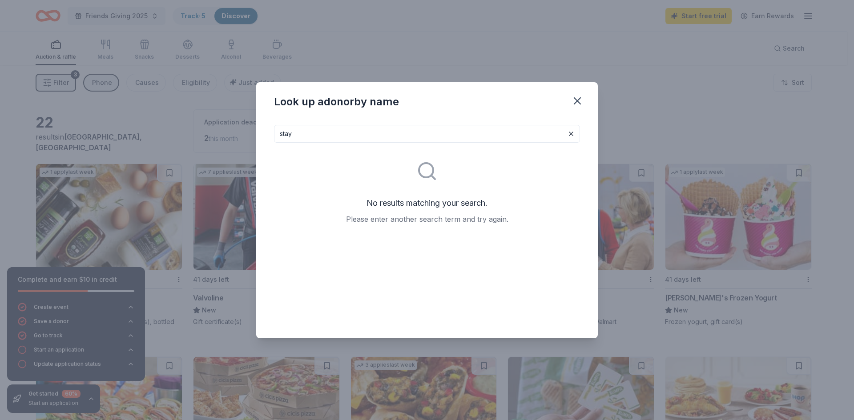
drag, startPoint x: 481, startPoint y: 140, endPoint x: 201, endPoint y: 134, distance: 279.8
click at [198, 136] on div "Look up a donor by name stay No results matching your search. Please enter anot…" at bounding box center [427, 210] width 854 height 420
type input "hotel"
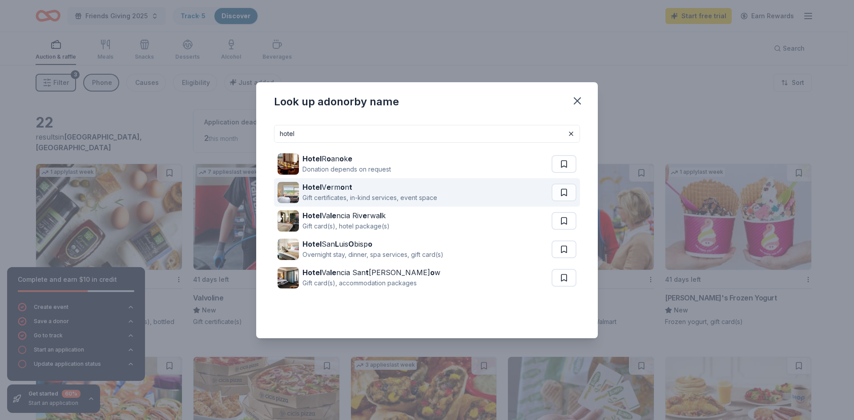
click at [347, 191] on div "Hotel V e rm o n t" at bounding box center [369, 187] width 135 height 11
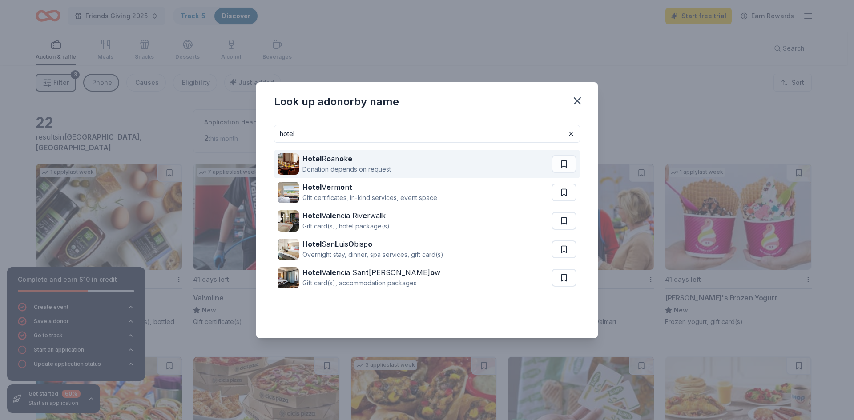
click at [362, 165] on div "Donation depends on request" at bounding box center [346, 169] width 89 height 11
click at [564, 162] on button at bounding box center [564, 164] width 25 height 18
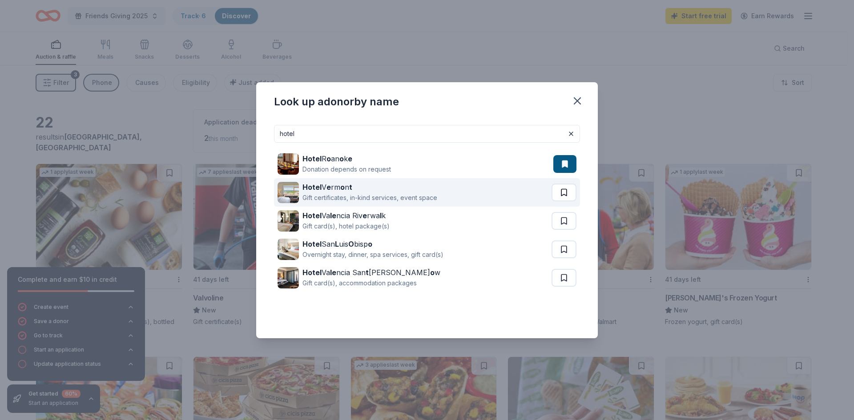
click at [565, 191] on button at bounding box center [564, 193] width 25 height 18
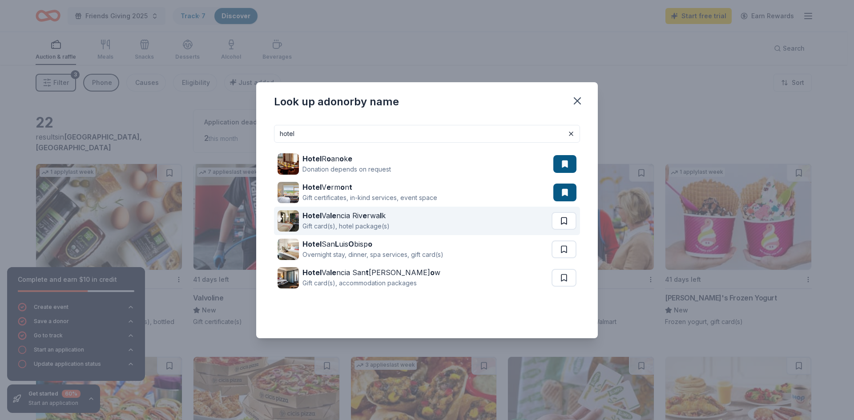
click at [561, 225] on button at bounding box center [564, 221] width 25 height 18
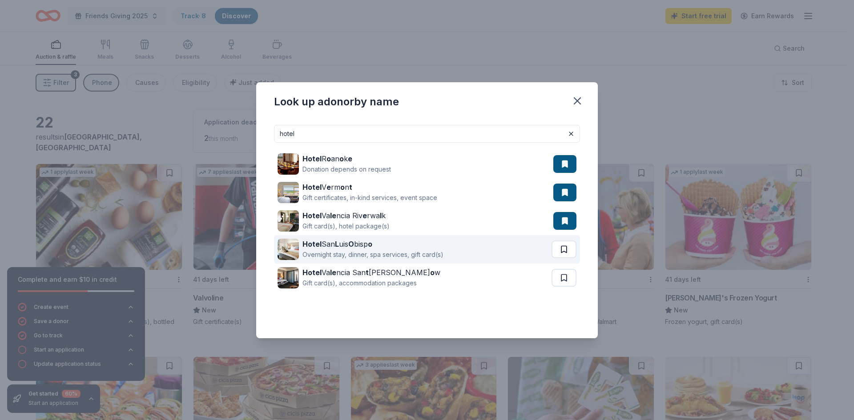
click at [564, 249] on button at bounding box center [564, 250] width 25 height 18
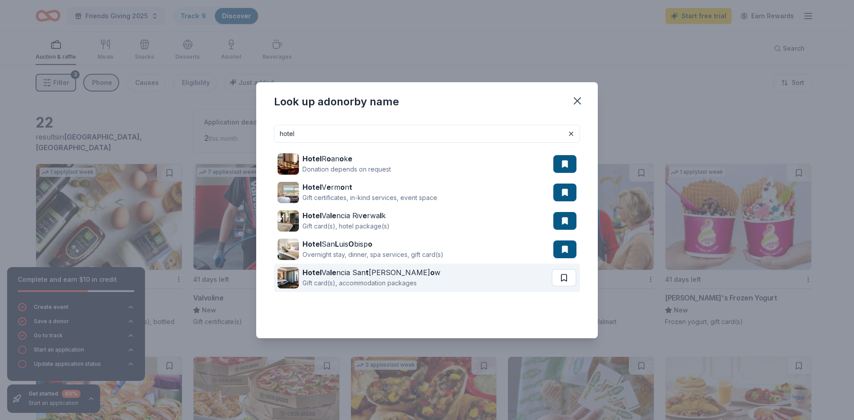
click at [565, 275] on button at bounding box center [564, 278] width 25 height 18
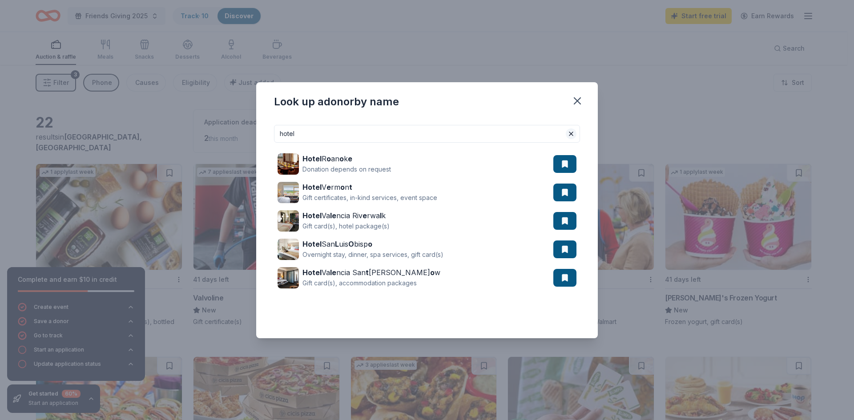
click at [571, 134] on button at bounding box center [571, 134] width 11 height 11
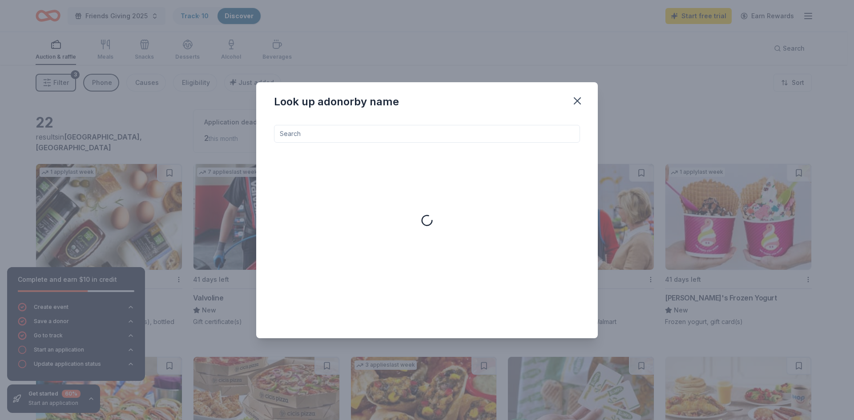
click at [490, 132] on input at bounding box center [427, 134] width 306 height 18
paste input "Vacations"
click at [341, 137] on input "Vacations" at bounding box center [427, 134] width 306 height 18
drag, startPoint x: 351, startPoint y: 133, endPoint x: 238, endPoint y: 131, distance: 113.0
click at [238, 131] on div "Look up a donor by name Vacations No results matching your search. Please enter…" at bounding box center [427, 210] width 854 height 420
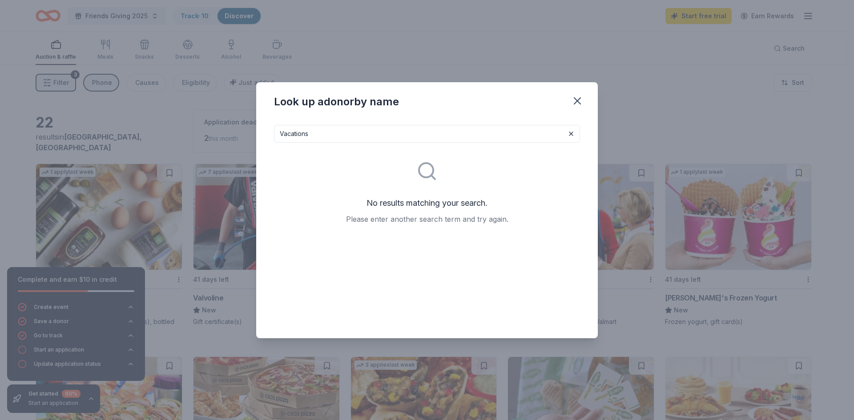
paste input "Cooler"
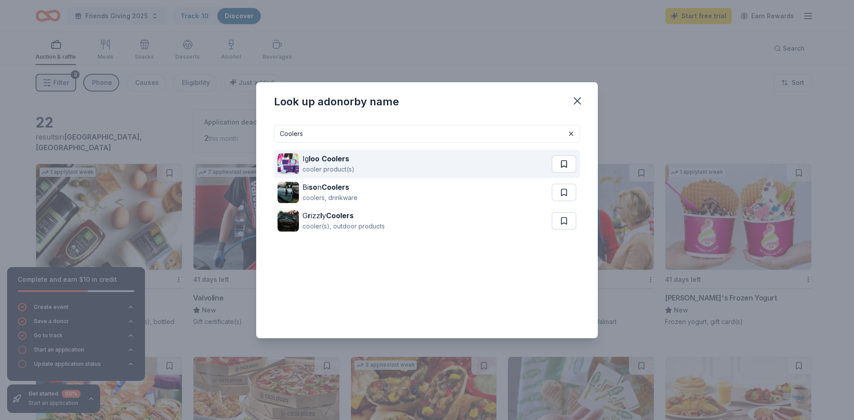
click at [560, 165] on button at bounding box center [564, 164] width 25 height 18
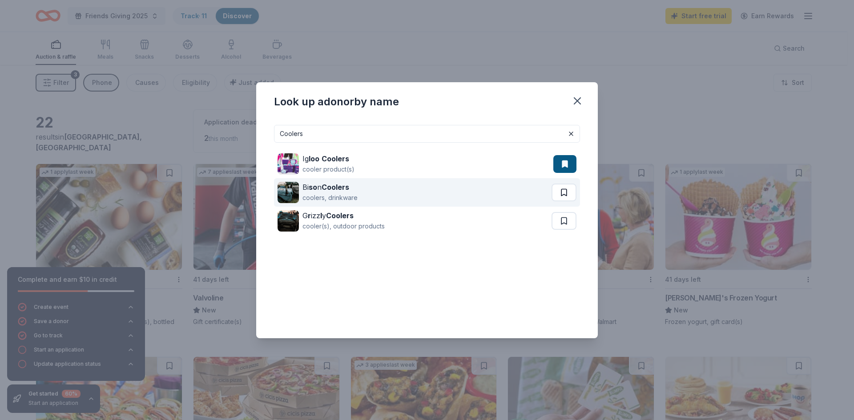
click at [563, 193] on button at bounding box center [564, 193] width 25 height 18
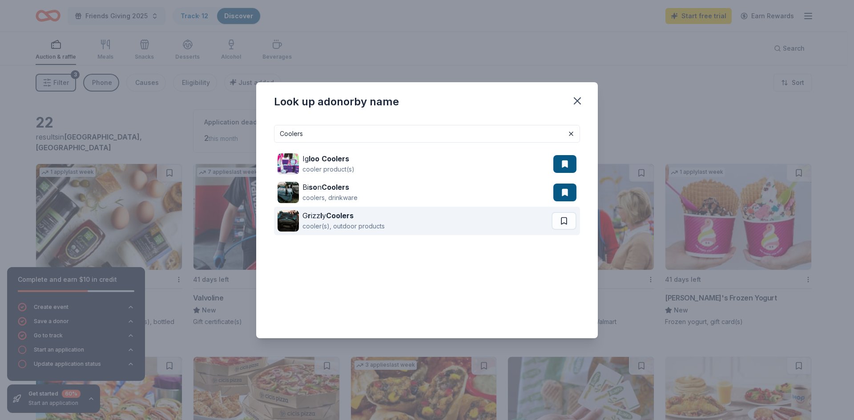
click at [564, 221] on button at bounding box center [564, 221] width 25 height 18
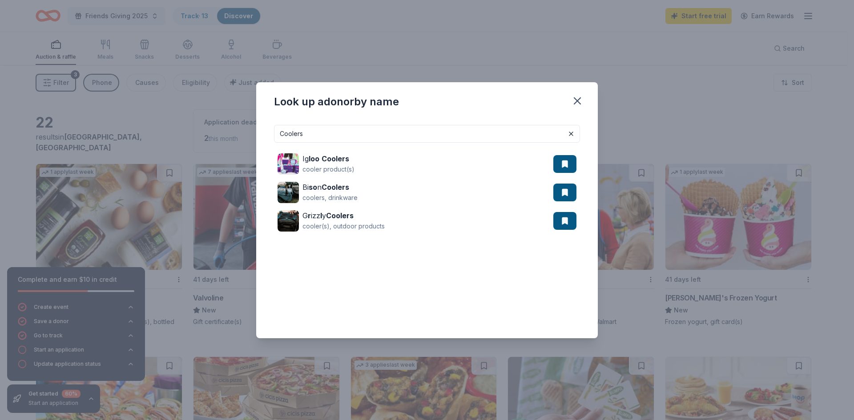
drag, startPoint x: 313, startPoint y: 137, endPoint x: 242, endPoint y: 126, distance: 71.1
click at [242, 126] on div "Look up a donor by name Coolers Ig loo Coolers cooler product(s) Bi so n Cooler…" at bounding box center [427, 210] width 854 height 420
paste input "Jewelry"
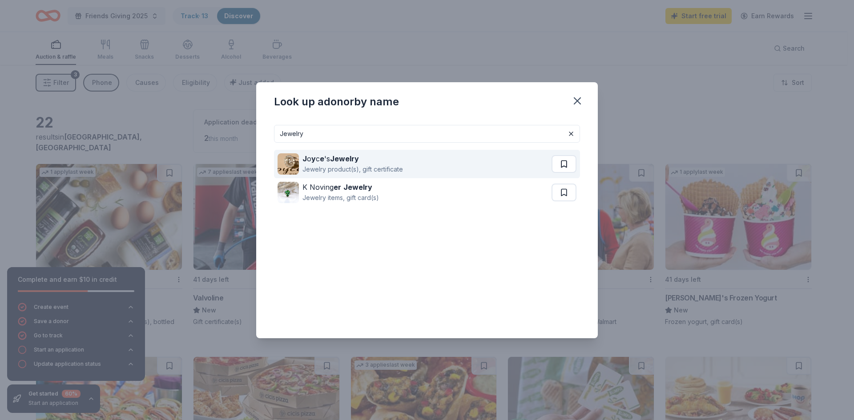
click at [565, 164] on button at bounding box center [564, 164] width 25 height 18
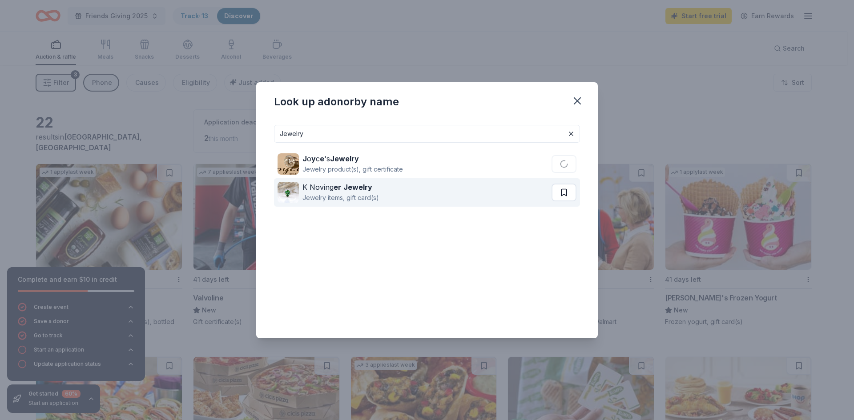
click at [564, 192] on button at bounding box center [564, 193] width 25 height 18
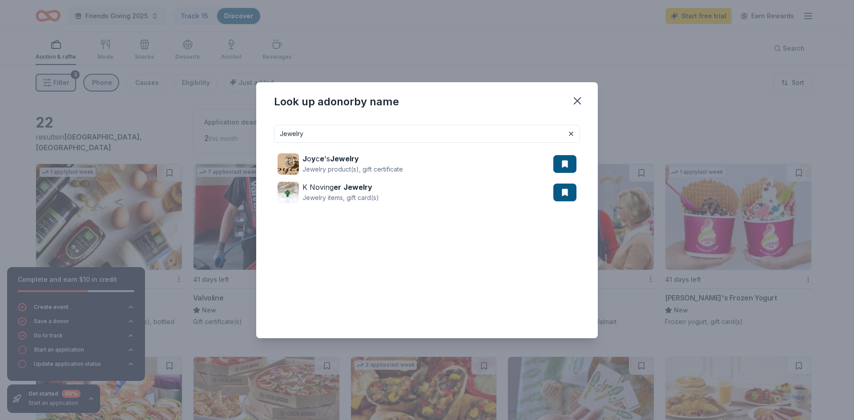
click at [230, 130] on div "Look up a donor by name Jewelry J o y c e 's Jewelry Jewelry product(s), gift c…" at bounding box center [427, 210] width 854 height 420
paste input "Skin Care"
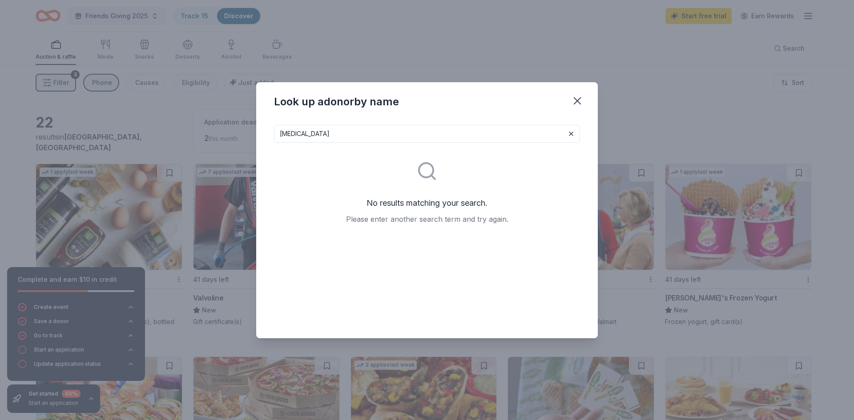
click at [296, 135] on input "Skin Care" at bounding box center [427, 134] width 306 height 18
drag, startPoint x: 291, startPoint y: 134, endPoint x: 357, endPoint y: 145, distance: 66.7
click at [356, 145] on div "Skin Care No results matching your search. Please enter another search term and…" at bounding box center [427, 224] width 306 height 199
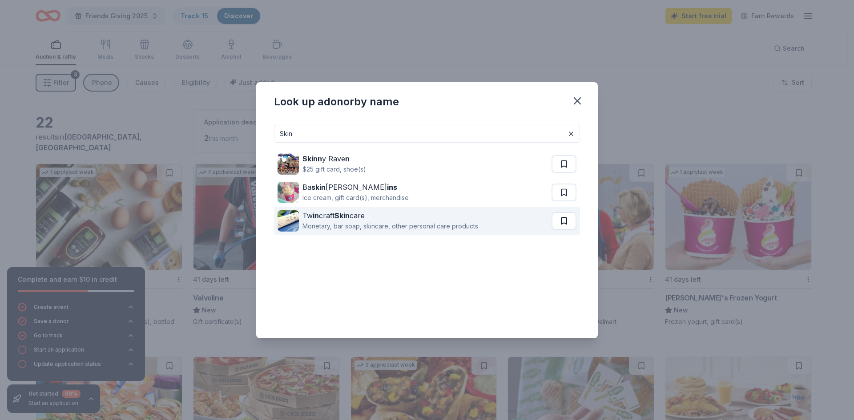
click at [560, 219] on button at bounding box center [564, 221] width 25 height 18
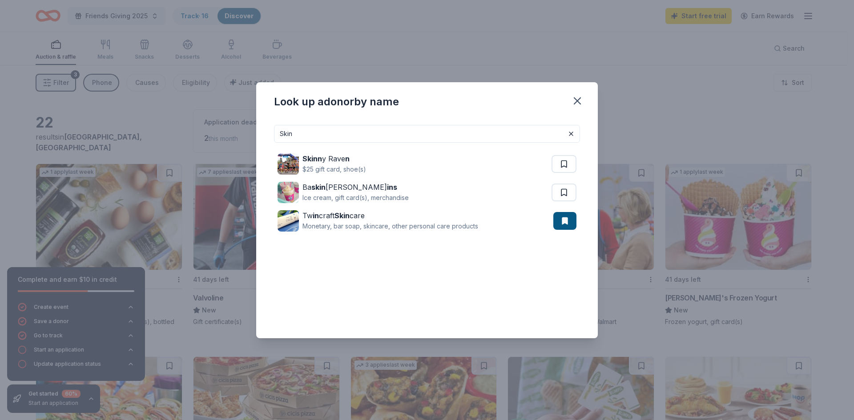
drag, startPoint x: 328, startPoint y: 129, endPoint x: 212, endPoint y: 125, distance: 115.7
click at [212, 125] on div "Look up a donor by name Skin Skinn y Rave n $25 gift card, shoe(s) Ba skin Robb…" at bounding box center [427, 210] width 854 height 420
paste input "Games"
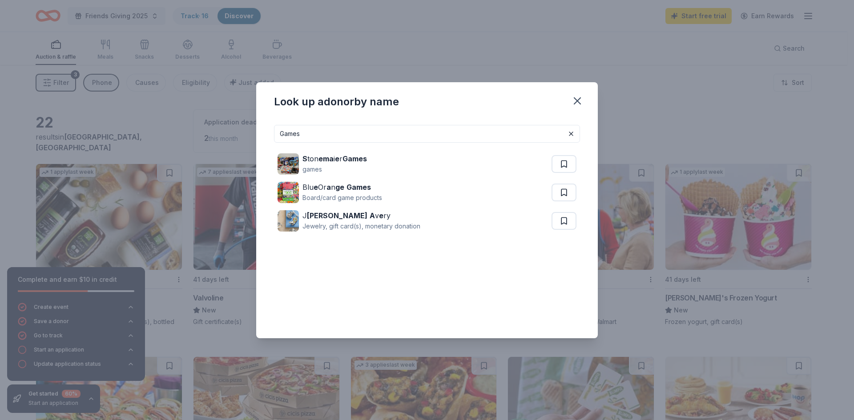
drag, startPoint x: 333, startPoint y: 133, endPoint x: 156, endPoint y: 111, distance: 177.9
click at [156, 111] on div "Look up a donor by name Games S ton ema i e r Games games Blu e Or a n ge Games…" at bounding box center [427, 210] width 854 height 420
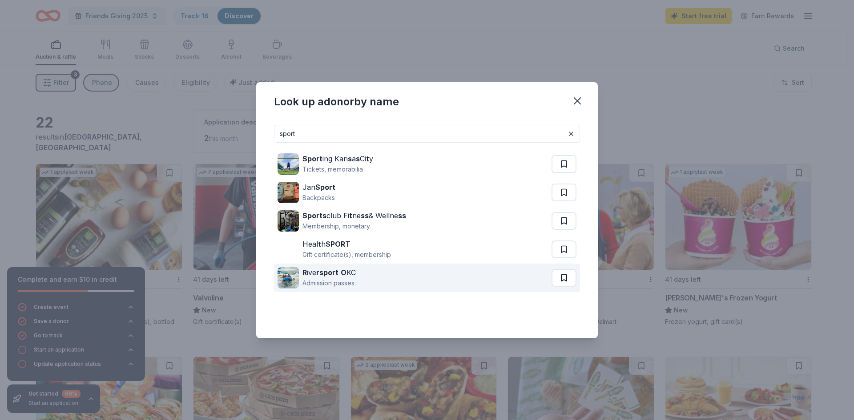
click at [567, 282] on button at bounding box center [564, 278] width 25 height 18
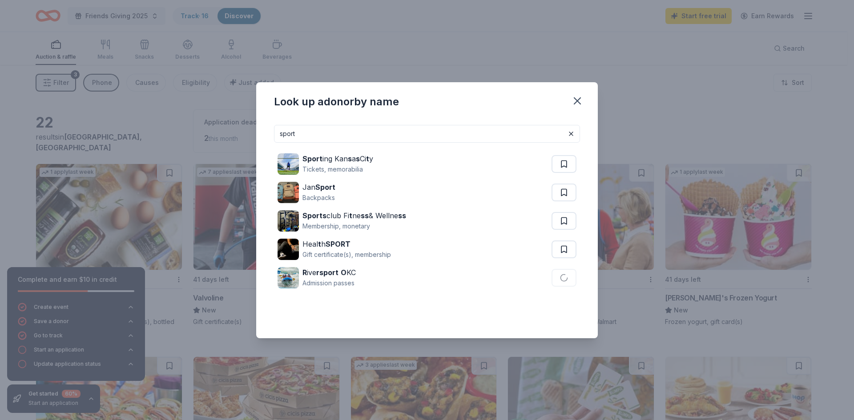
drag, startPoint x: 334, startPoint y: 134, endPoint x: 238, endPoint y: 135, distance: 97.0
click at [238, 135] on div "Look up a donor by name sport Sport ing Kan s a s Ci t y Tickets, memorabilia J…" at bounding box center [427, 210] width 854 height 420
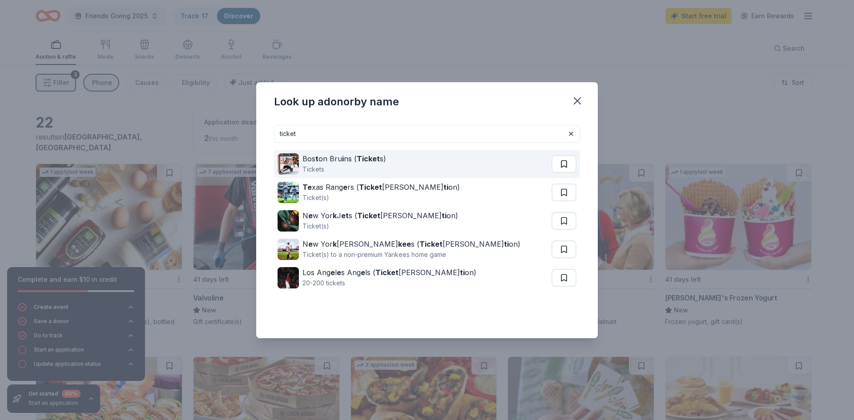
click at [561, 165] on button at bounding box center [564, 164] width 25 height 18
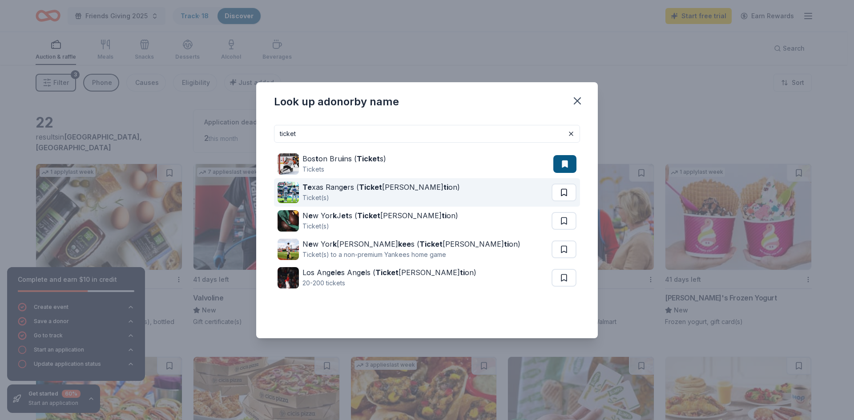
click at [562, 193] on button at bounding box center [564, 193] width 25 height 18
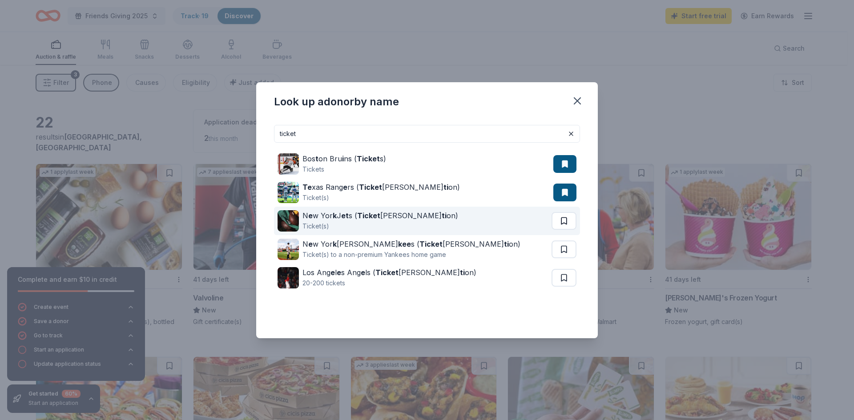
click at [560, 221] on button at bounding box center [564, 221] width 25 height 18
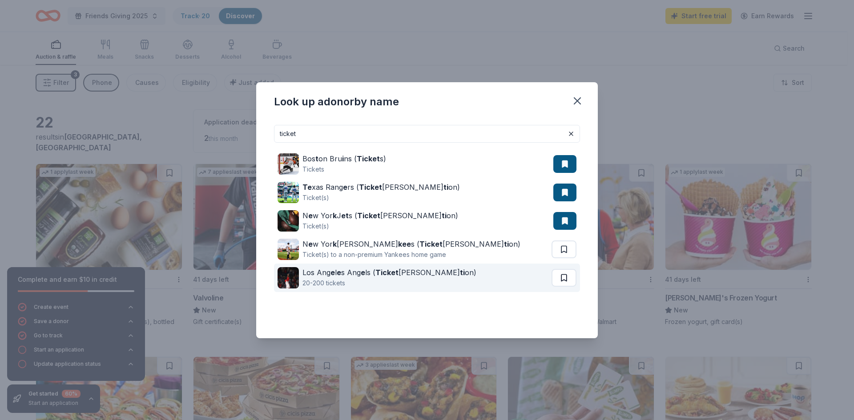
click at [562, 277] on button at bounding box center [564, 278] width 25 height 18
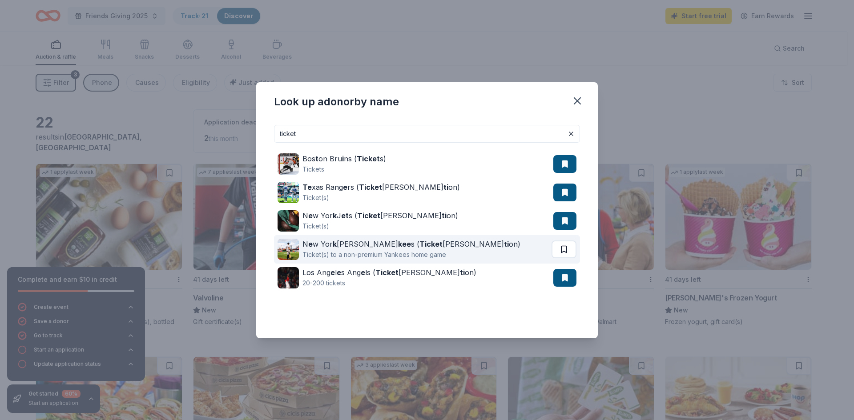
click at [562, 253] on button at bounding box center [564, 250] width 25 height 18
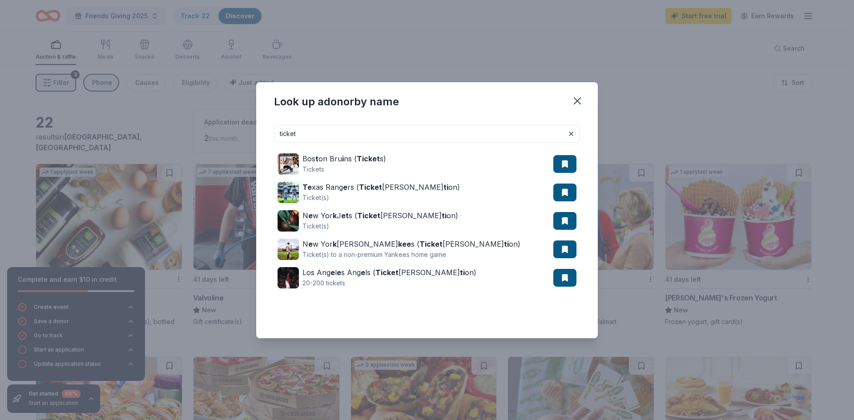
drag, startPoint x: 324, startPoint y: 133, endPoint x: 241, endPoint y: 118, distance: 85.1
click at [241, 118] on div "Look up a donor by name ticket Bos t on Bru i ns ( Ticket s) Tickets Te xas Ran…" at bounding box center [427, 210] width 854 height 420
paste input "Kids Toys"
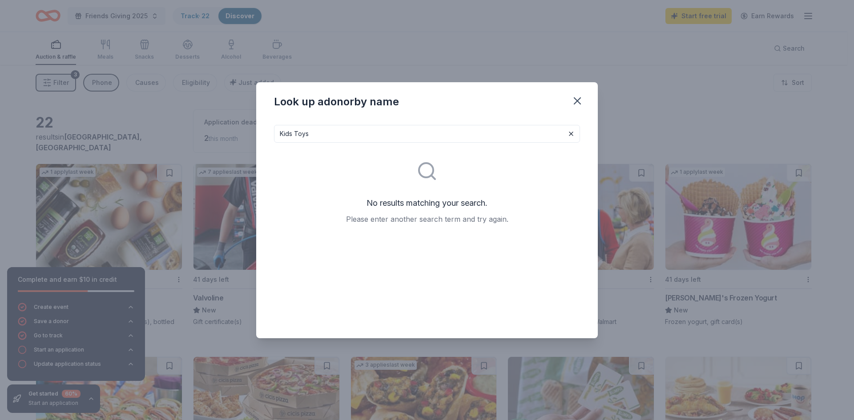
drag, startPoint x: 296, startPoint y: 134, endPoint x: 246, endPoint y: 126, distance: 49.9
click at [246, 126] on div "Look up a donor by name Kids Toys No results matching your search. Please enter…" at bounding box center [427, 210] width 854 height 420
drag, startPoint x: 300, startPoint y: 135, endPoint x: 234, endPoint y: 126, distance: 67.2
click at [234, 126] on div "Look up a donor by name Toys No results matching your search. Please enter anot…" at bounding box center [427, 210] width 854 height 420
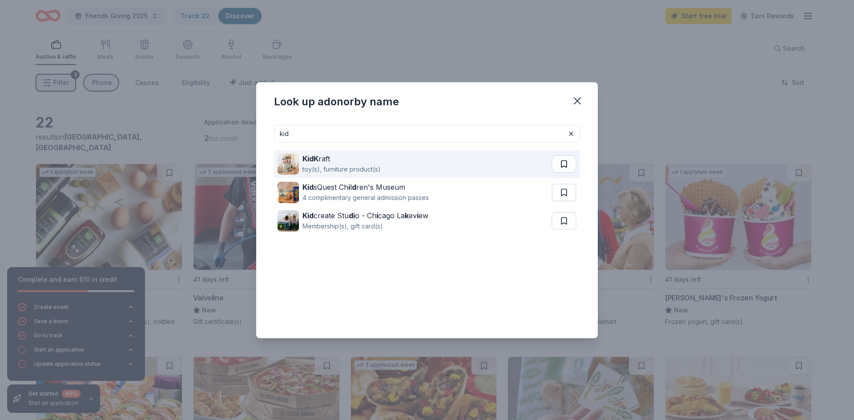
click at [564, 166] on button at bounding box center [564, 164] width 25 height 18
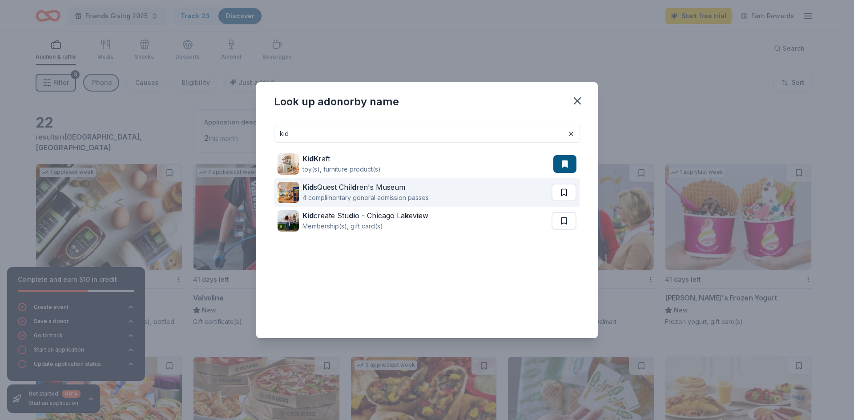
click at [563, 190] on button at bounding box center [564, 193] width 25 height 18
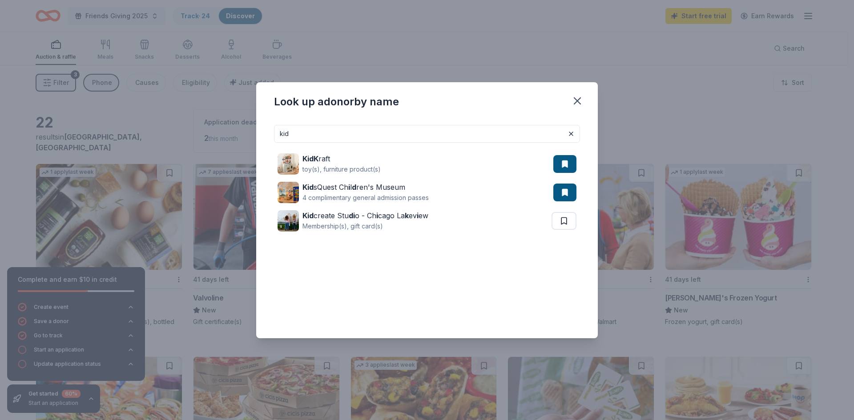
drag, startPoint x: 333, startPoint y: 133, endPoint x: 262, endPoint y: 128, distance: 71.0
click at [262, 128] on div "kid KidK raft toy(s), furniture product(s) Kid sQuest Ch i l d ren's Museum 4 c…" at bounding box center [427, 228] width 342 height 221
paste input "Gift Certificates"
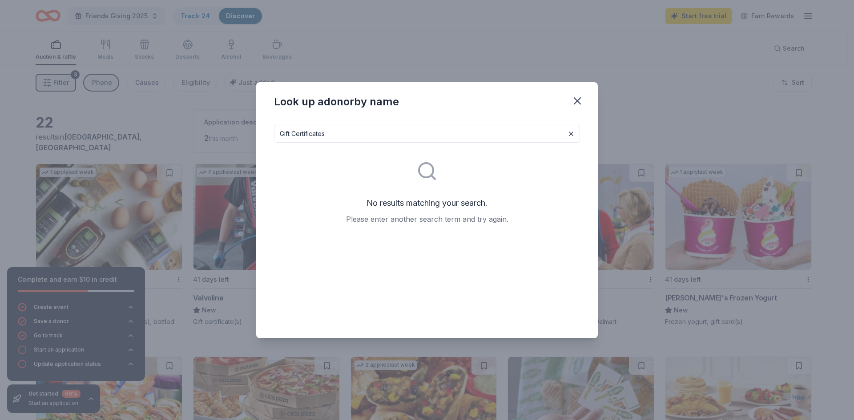
drag, startPoint x: 334, startPoint y: 131, endPoint x: 252, endPoint y: 117, distance: 83.0
click at [252, 117] on div "Look up a donor by name Gift Certificates No results matching your search. Plea…" at bounding box center [427, 210] width 854 height 420
paste input "Plant"
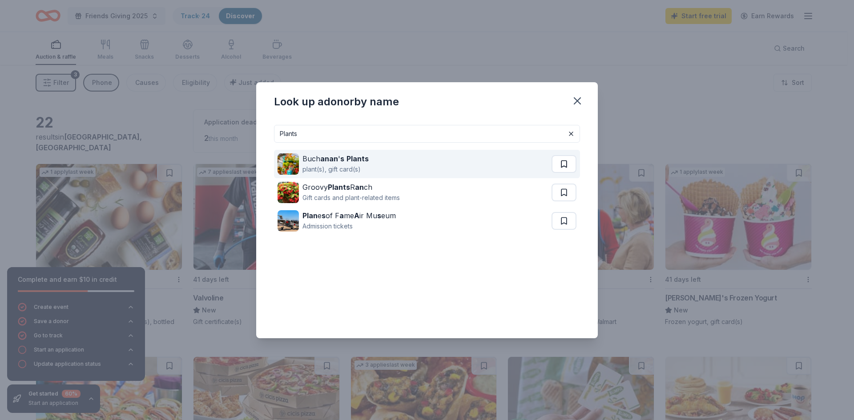
click at [560, 164] on button at bounding box center [564, 164] width 25 height 18
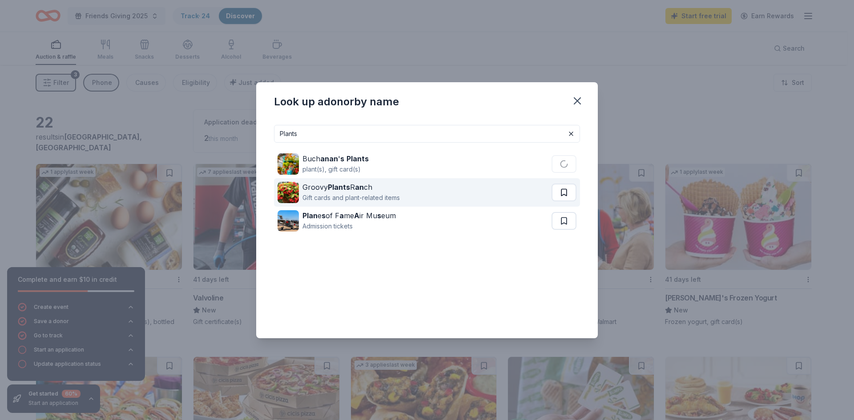
click at [566, 193] on button at bounding box center [564, 193] width 25 height 18
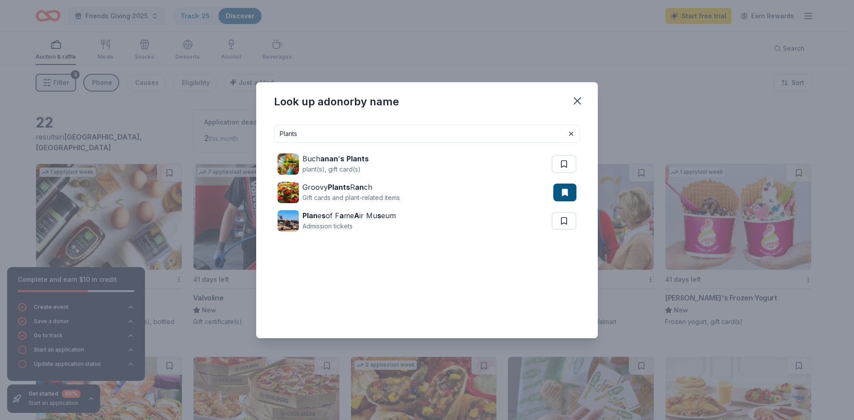
drag, startPoint x: 273, startPoint y: 131, endPoint x: 240, endPoint y: 128, distance: 33.1
click at [241, 131] on div "Look up a donor by name Plants Buch anan ' s Plants plant(s), gift card(s) Groo…" at bounding box center [427, 210] width 854 height 420
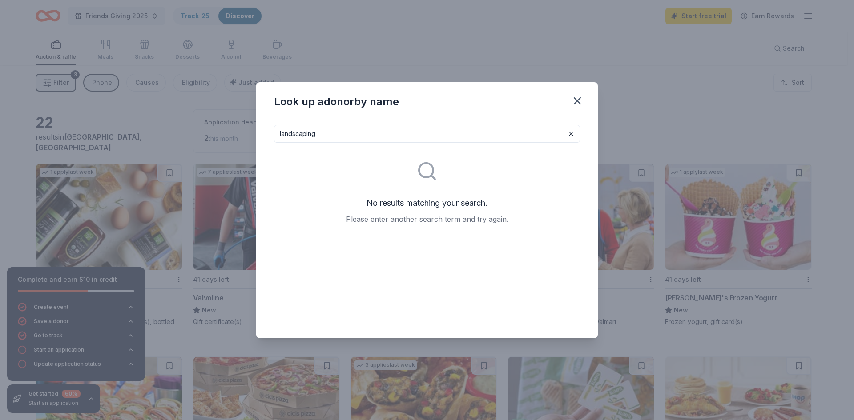
drag, startPoint x: 306, startPoint y: 135, endPoint x: 339, endPoint y: 134, distance: 32.5
click at [339, 134] on input "landscaping" at bounding box center [427, 134] width 306 height 18
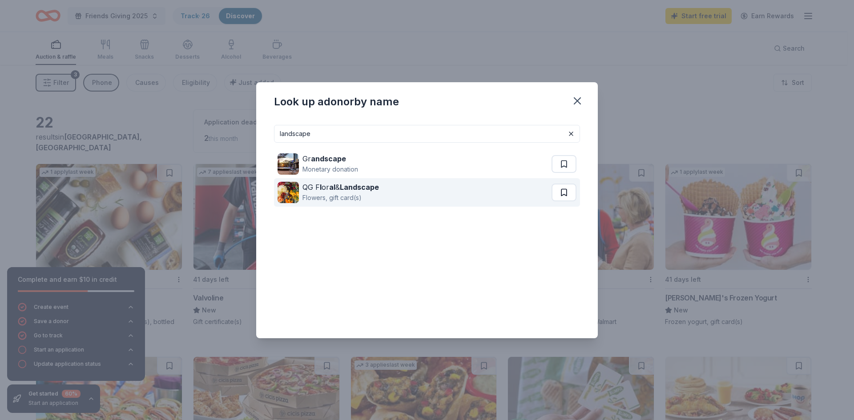
click at [565, 197] on button at bounding box center [564, 193] width 25 height 18
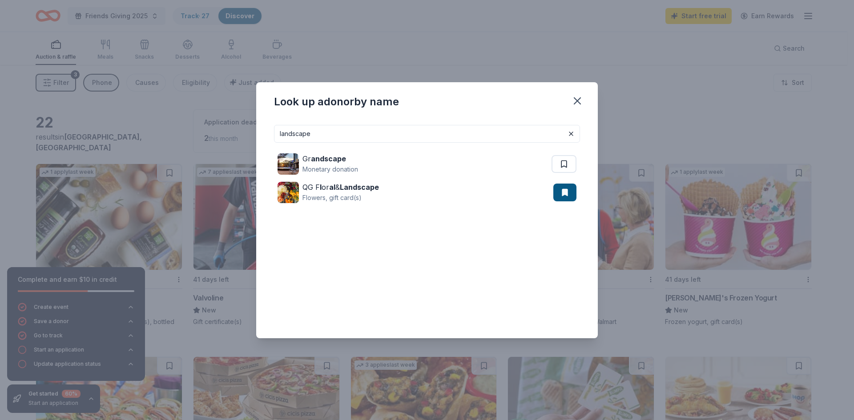
drag, startPoint x: 241, startPoint y: 126, endPoint x: 202, endPoint y: 128, distance: 38.3
click at [203, 127] on div "Look up a donor by name landscape Gr andscape Monetary donation QG F l or al & …" at bounding box center [427, 210] width 854 height 420
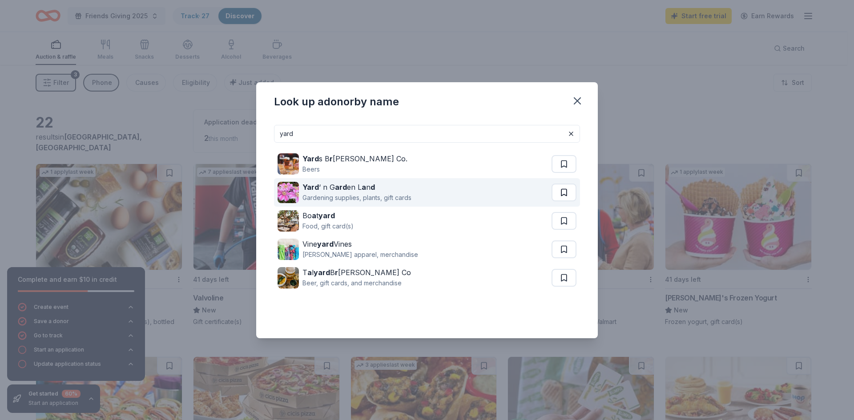
click at [564, 193] on button at bounding box center [564, 193] width 25 height 18
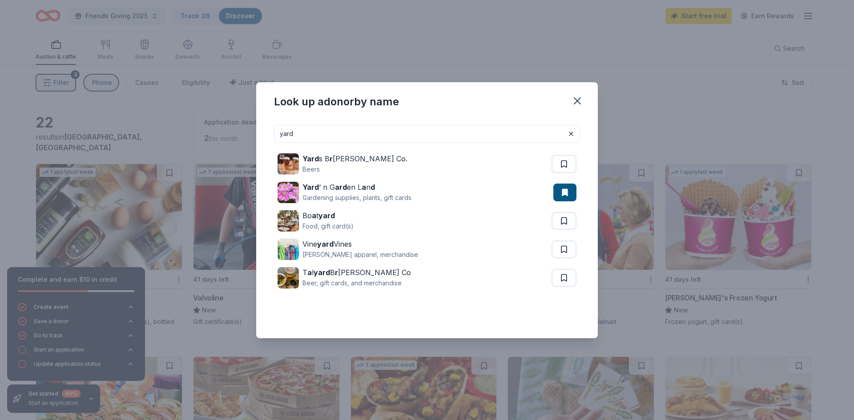
click at [335, 137] on input "yard" at bounding box center [427, 134] width 306 height 18
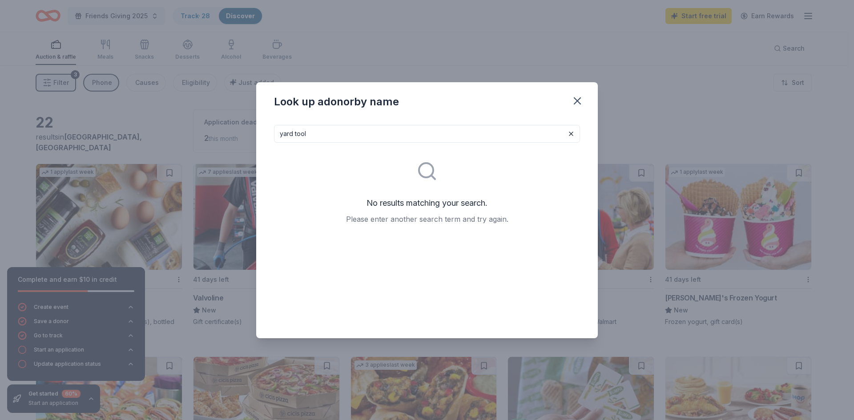
drag, startPoint x: 329, startPoint y: 137, endPoint x: 216, endPoint y: 119, distance: 114.5
click at [217, 118] on div "Look up a donor by name yard tool No results matching your search. Please enter…" at bounding box center [427, 210] width 854 height 420
paste input "Ego"
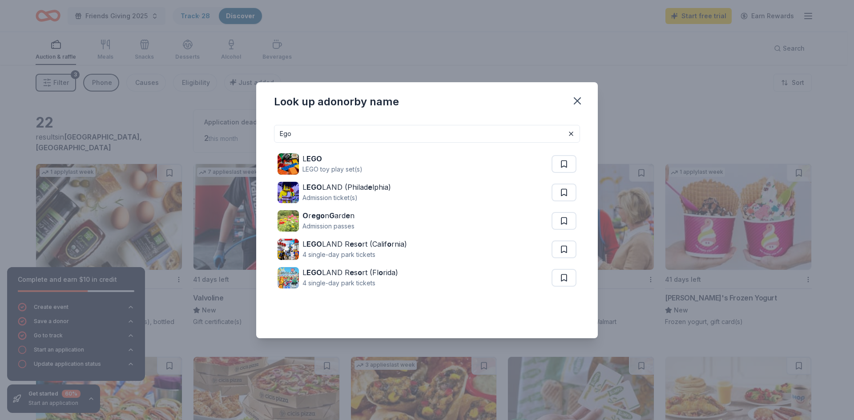
drag, startPoint x: 312, startPoint y: 132, endPoint x: 230, endPoint y: 122, distance: 82.4
click at [230, 122] on div "Look up a donor by name Ego L EGO LEGO toy play set(s) L EGO LAND (Philad e lph…" at bounding box center [427, 210] width 854 height 420
paste input "Clothing Stores"
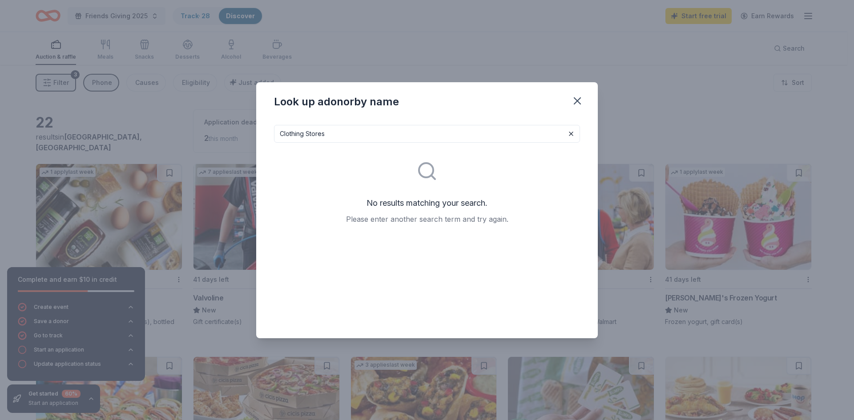
drag, startPoint x: 305, startPoint y: 134, endPoint x: 357, endPoint y: 131, distance: 52.1
click at [357, 131] on input "Clothing Stores" at bounding box center [427, 134] width 306 height 18
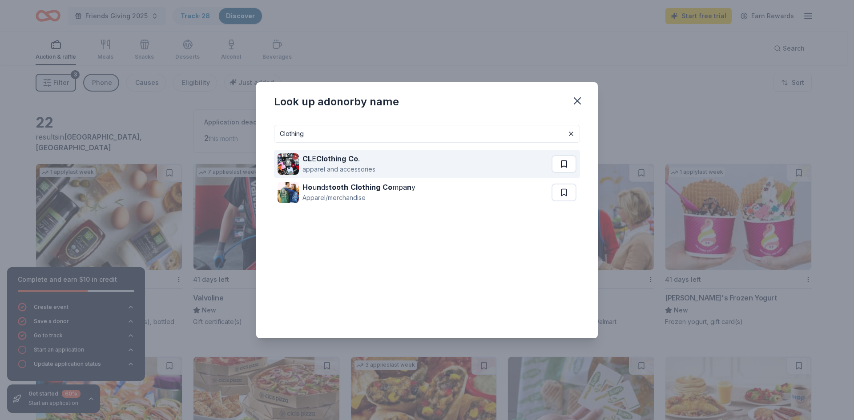
click at [564, 161] on button at bounding box center [564, 164] width 25 height 18
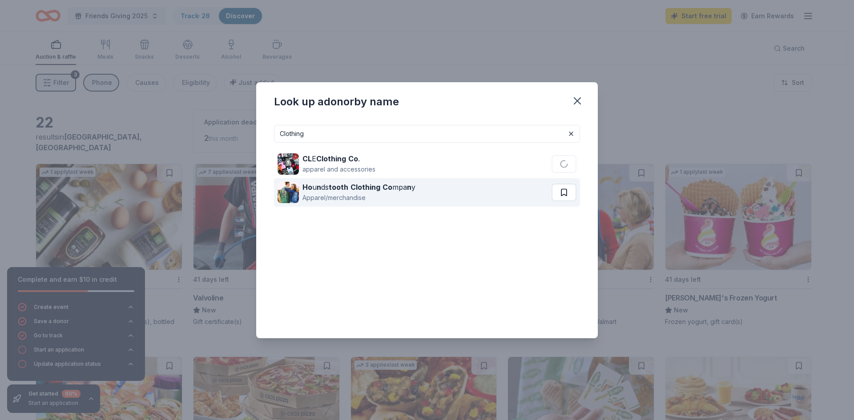
click at [562, 187] on button at bounding box center [564, 193] width 25 height 18
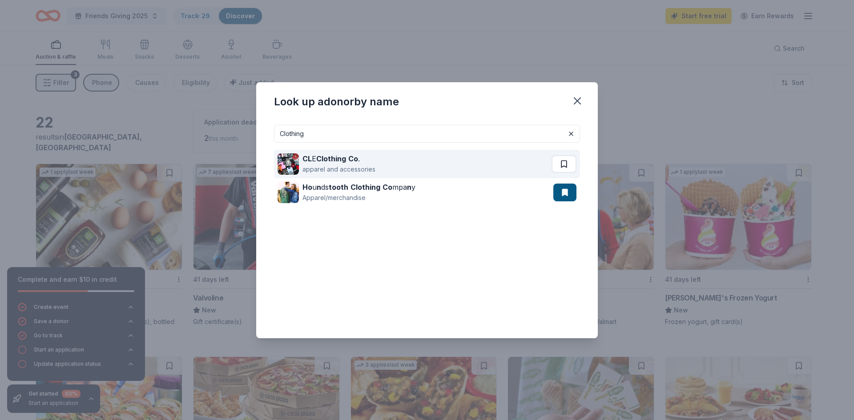
click at [571, 166] on button at bounding box center [564, 164] width 25 height 18
click at [568, 165] on button at bounding box center [564, 164] width 25 height 18
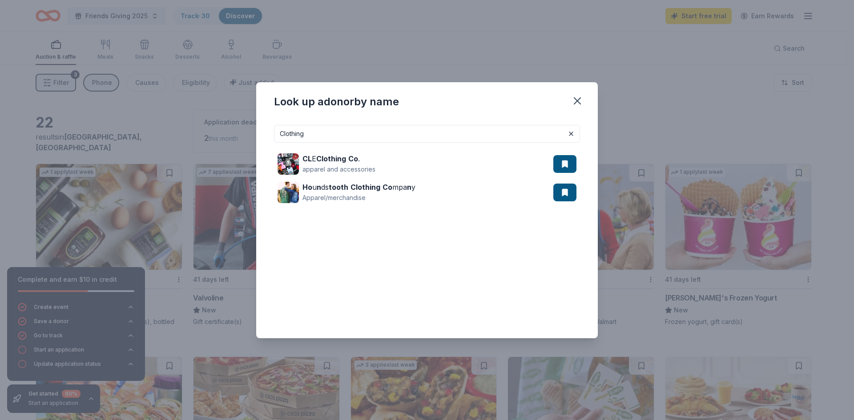
drag, startPoint x: 302, startPoint y: 134, endPoint x: 208, endPoint y: 115, distance: 96.2
click at [208, 115] on div "Look up a donor by name Clothing CL E Clothing Co . apparel and accessories Ho …" at bounding box center [427, 210] width 854 height 420
paste input "igars"
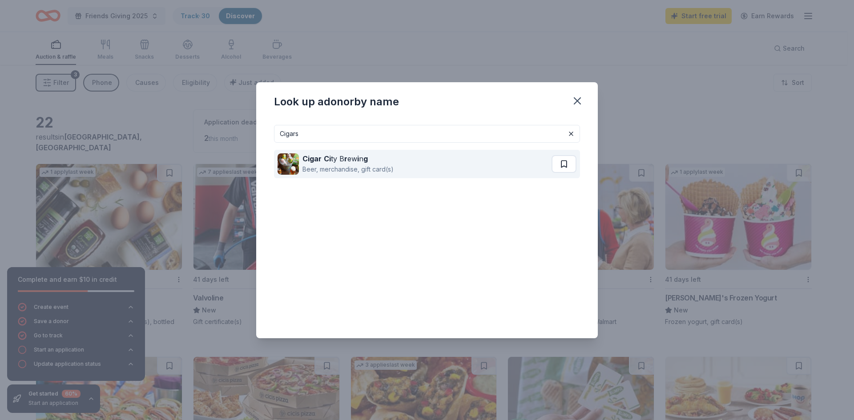
click at [561, 160] on button at bounding box center [564, 164] width 25 height 18
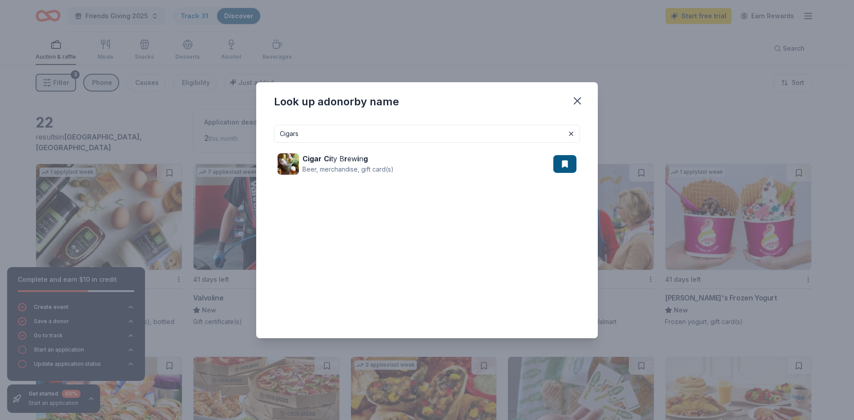
drag, startPoint x: 308, startPoint y: 134, endPoint x: 212, endPoint y: 116, distance: 97.3
click at [212, 116] on div "Look up a donor by name Cigars Cigar Ci ty B r ew i n g Beer, merchandise, gift…" at bounding box center [427, 210] width 854 height 420
paste input "Golf"
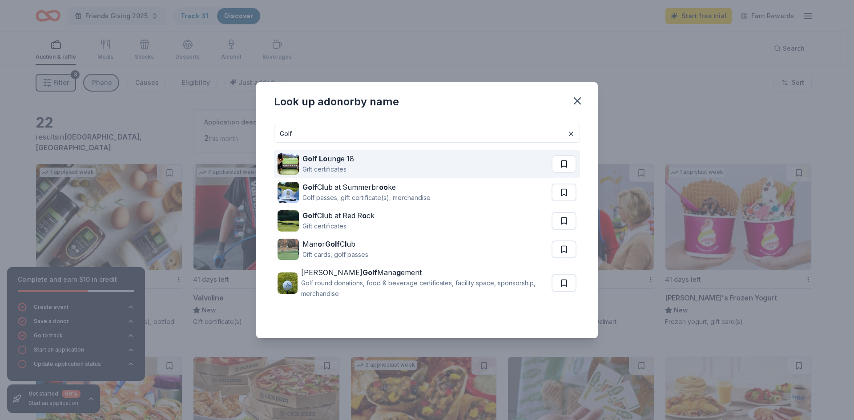
click at [558, 163] on button at bounding box center [564, 164] width 25 height 18
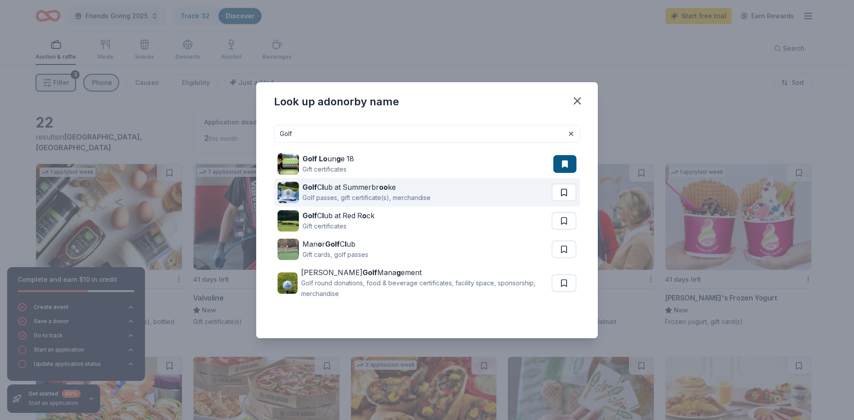
click at [561, 191] on button at bounding box center [564, 193] width 25 height 18
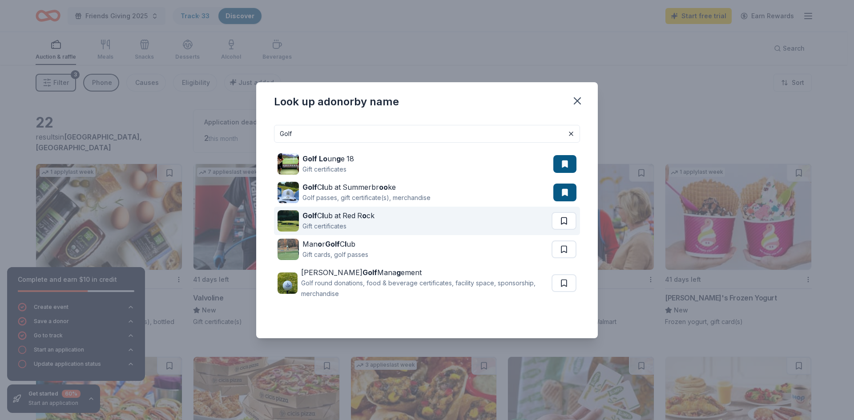
click at [560, 219] on button at bounding box center [564, 221] width 25 height 18
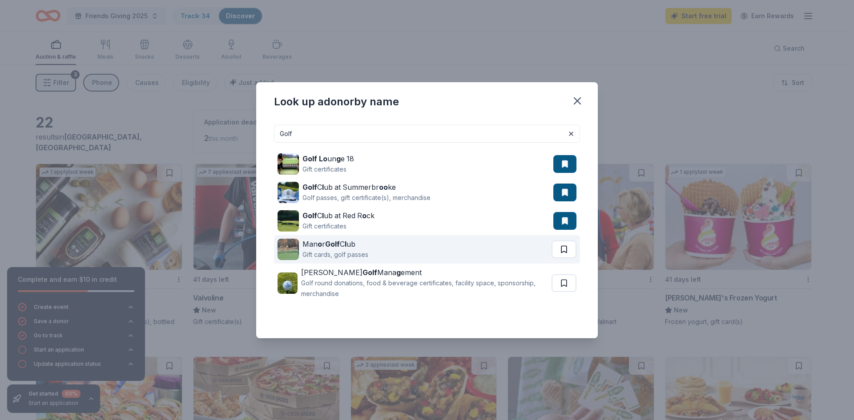
click at [565, 250] on button at bounding box center [564, 250] width 25 height 18
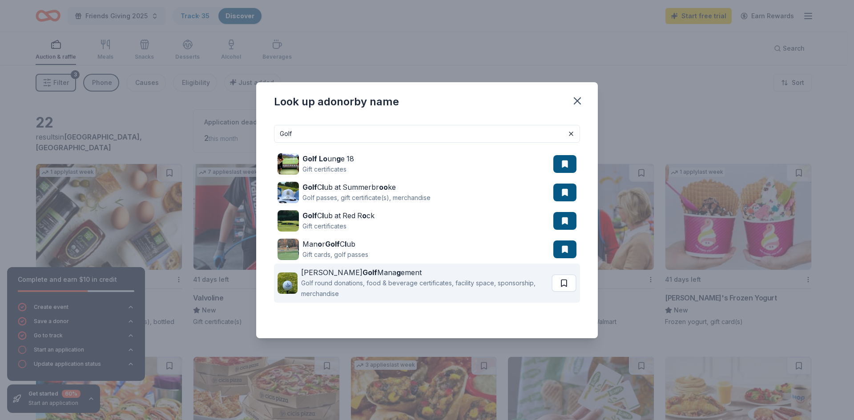
click at [565, 285] on button at bounding box center [564, 283] width 25 height 18
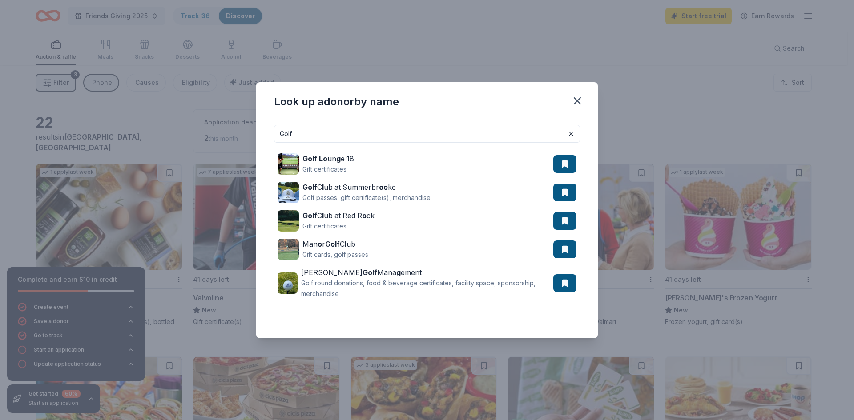
drag, startPoint x: 313, startPoint y: 133, endPoint x: 220, endPoint y: 116, distance: 94.5
click at [220, 116] on div "Look up a donor by name Golf Golf Lo un g e 18 Gift certificates Golf C l ub at…" at bounding box center [427, 210] width 854 height 420
paste input "Bourbon's"
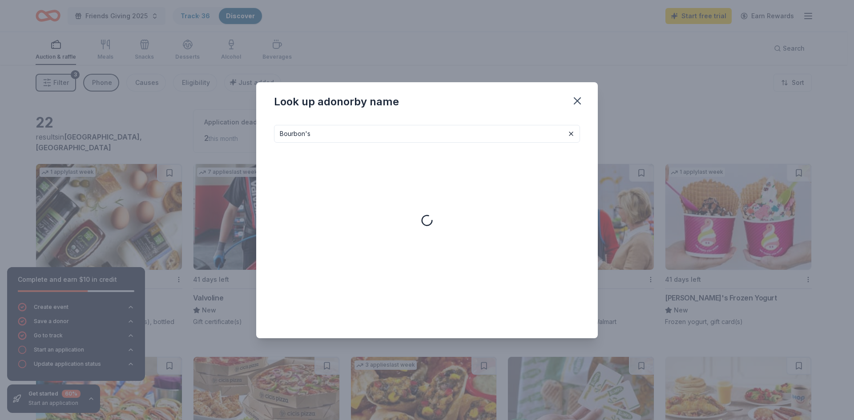
drag, startPoint x: 305, startPoint y: 132, endPoint x: 387, endPoint y: 125, distance: 82.1
click at [387, 138] on input "Bourbon's" at bounding box center [427, 134] width 306 height 18
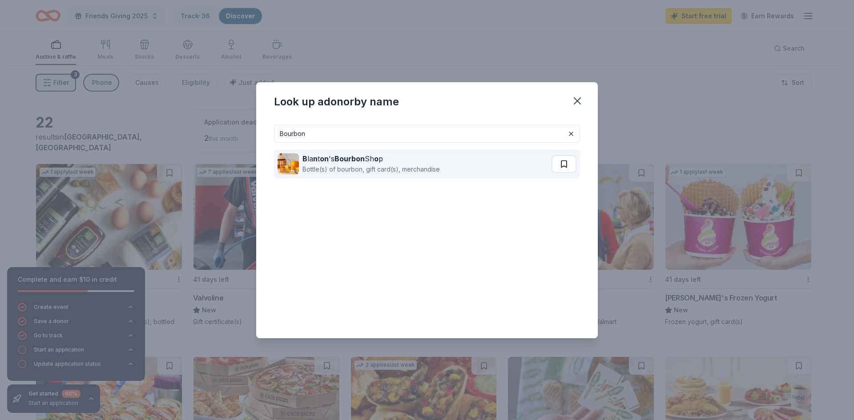
click at [566, 166] on button at bounding box center [564, 164] width 25 height 18
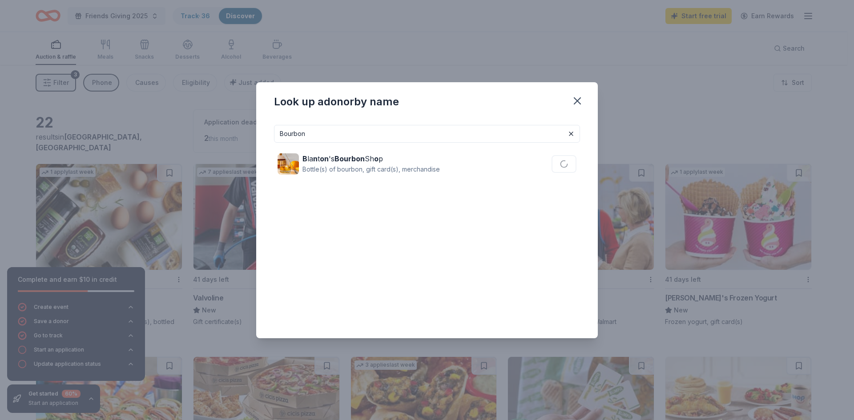
drag, startPoint x: 328, startPoint y: 136, endPoint x: 252, endPoint y: 137, distance: 76.5
click at [252, 137] on div "Look up a donor by name Bourbon B la n t on 's Bourbon Sh o p Bottle(s) of bour…" at bounding box center [427, 210] width 854 height 420
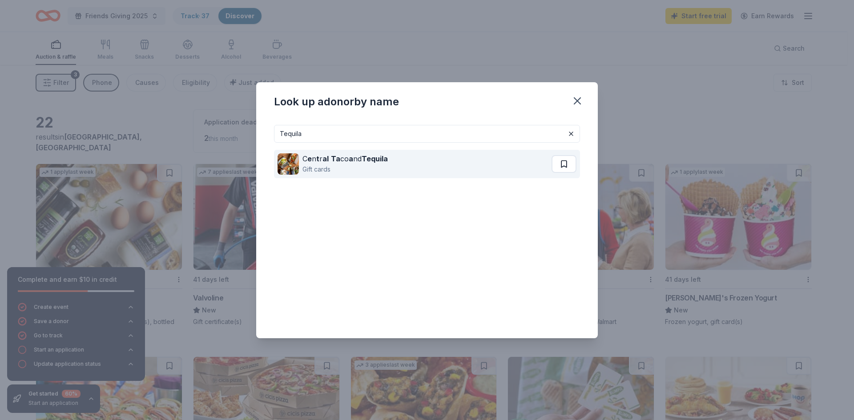
click at [556, 165] on button at bounding box center [564, 164] width 25 height 18
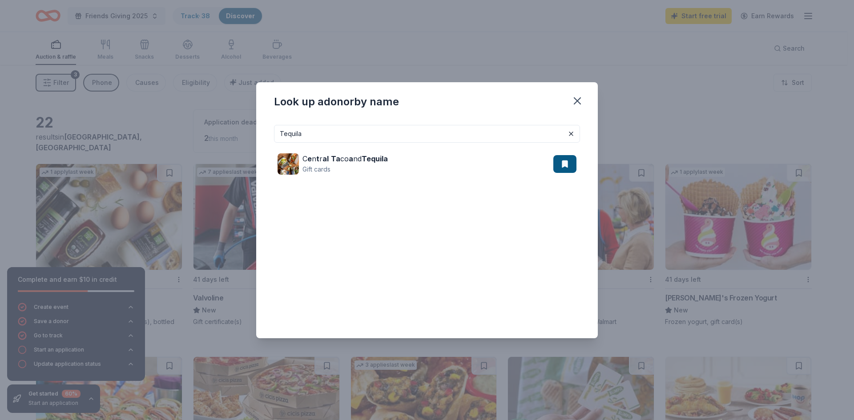
drag, startPoint x: 321, startPoint y: 131, endPoint x: 241, endPoint y: 119, distance: 80.6
click at [241, 119] on div "Look up a donor by name Tequila C e n t r al Ta co a nd Tequila Gift cards" at bounding box center [427, 210] width 854 height 420
paste input "Wine"
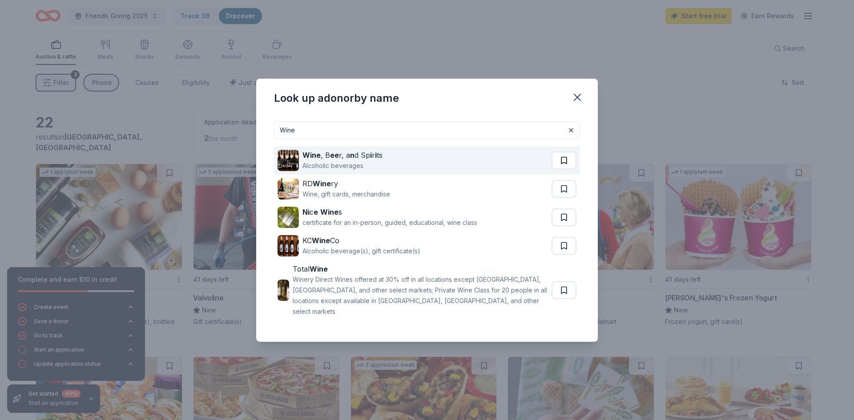
click at [560, 166] on button at bounding box center [564, 161] width 25 height 18
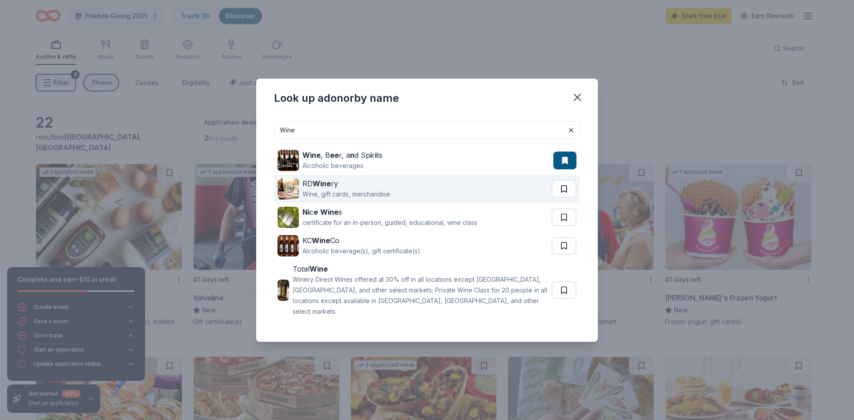
click at [563, 195] on button at bounding box center [564, 189] width 25 height 18
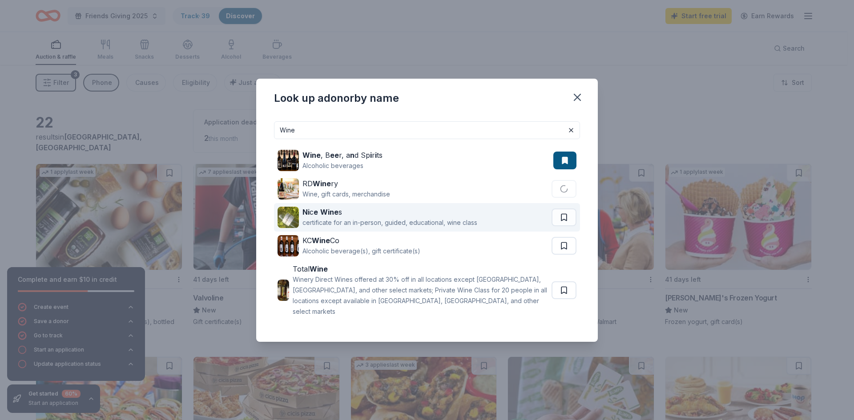
click at [560, 219] on button at bounding box center [564, 218] width 25 height 18
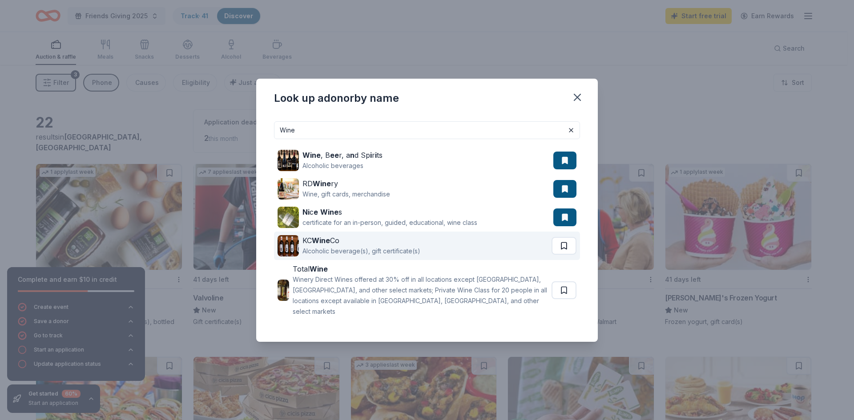
click at [566, 251] on button at bounding box center [564, 246] width 25 height 18
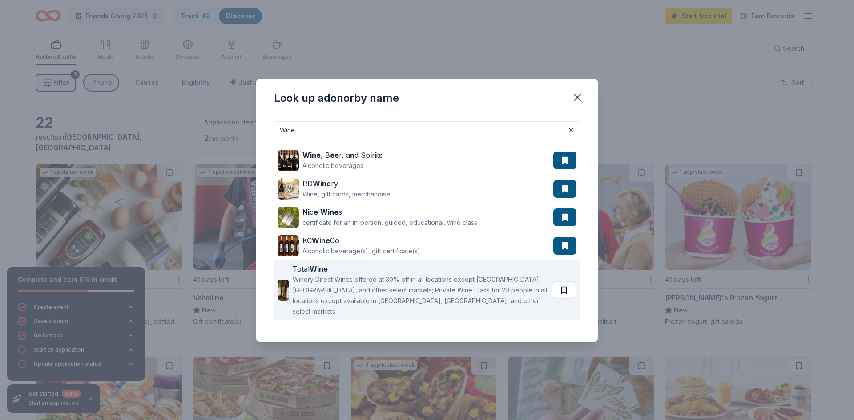
click at [566, 288] on button at bounding box center [564, 291] width 25 height 18
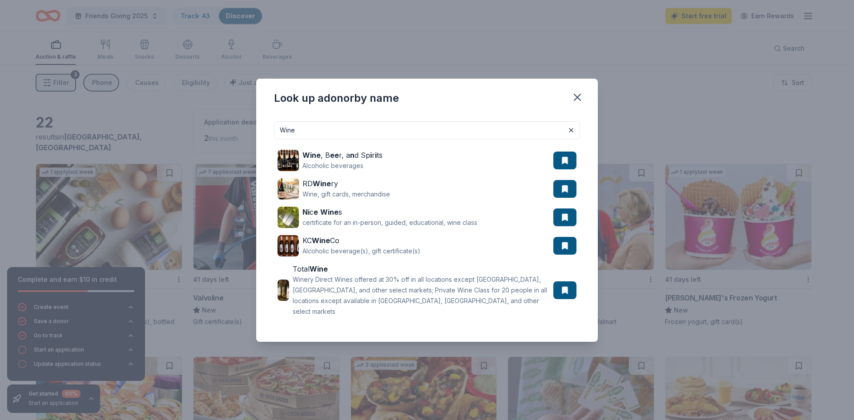
drag, startPoint x: 306, startPoint y: 133, endPoint x: 187, endPoint y: 130, distance: 118.8
click at [187, 130] on div "Look up a donor by name Wine Wine , B ee r, a n d Sp i r i ts Alcoholic beverag…" at bounding box center [427, 210] width 854 height 420
paste input "Ipads"
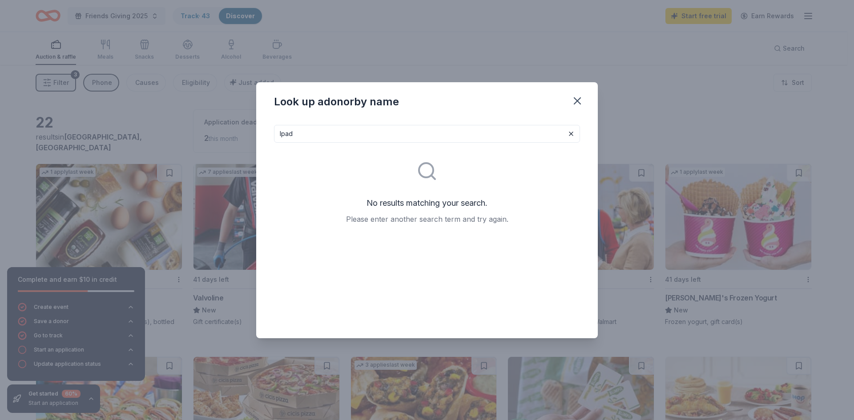
drag, startPoint x: 299, startPoint y: 135, endPoint x: 248, endPoint y: 129, distance: 51.0
click at [248, 129] on div "Look up a donor by name Ipad No results matching your search. Please enter anot…" at bounding box center [427, 210] width 854 height 420
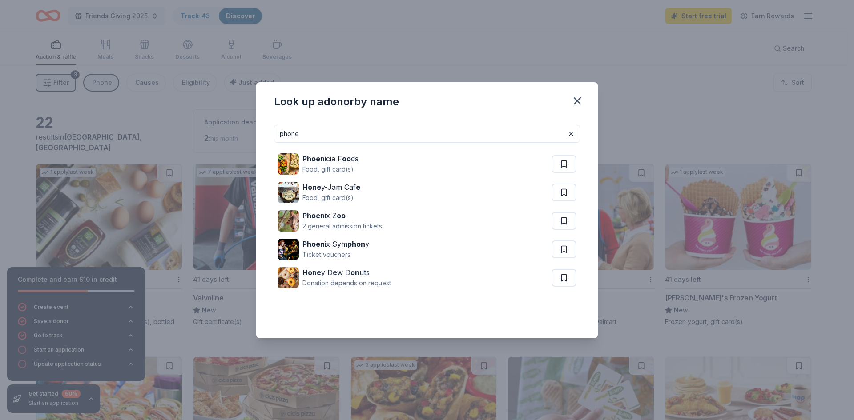
drag, startPoint x: 349, startPoint y: 137, endPoint x: 267, endPoint y: 133, distance: 82.0
click at [267, 133] on div "phone Phoen icia F oo ds Food, gift card(s) Hone y-Jam Caf e Food, gift card(s)…" at bounding box center [427, 228] width 342 height 221
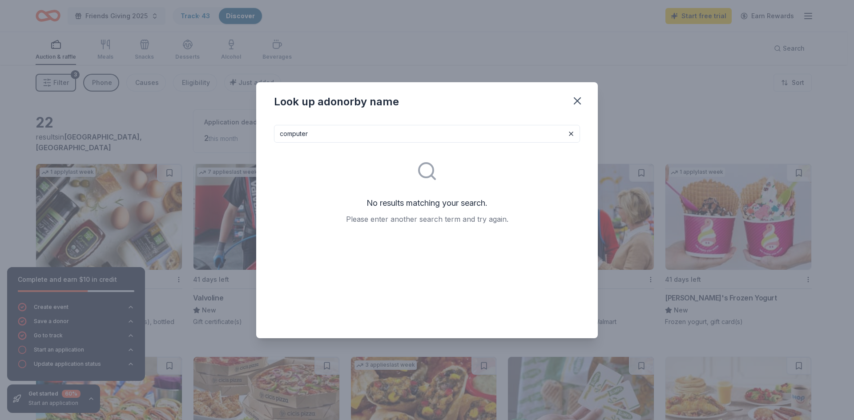
drag, startPoint x: 321, startPoint y: 130, endPoint x: 235, endPoint y: 129, distance: 85.8
click at [235, 129] on div "Look up a donor by name computer No results matching your search. Please enter …" at bounding box center [427, 210] width 854 height 420
paste input "Steak"
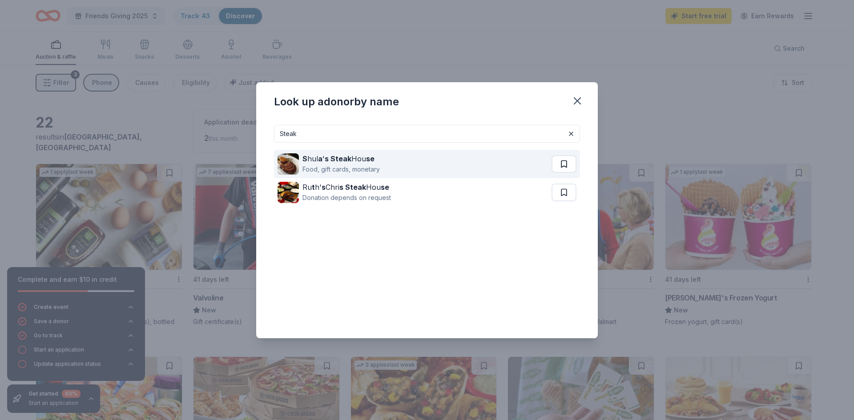
click at [566, 163] on button at bounding box center [564, 164] width 25 height 18
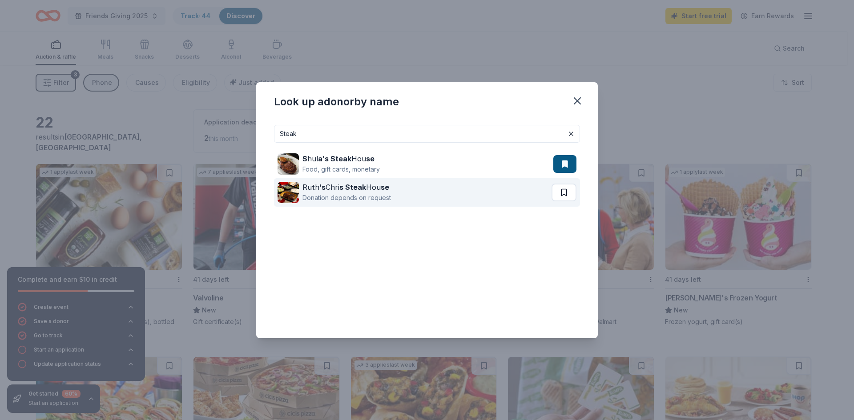
click at [566, 193] on button at bounding box center [564, 193] width 25 height 18
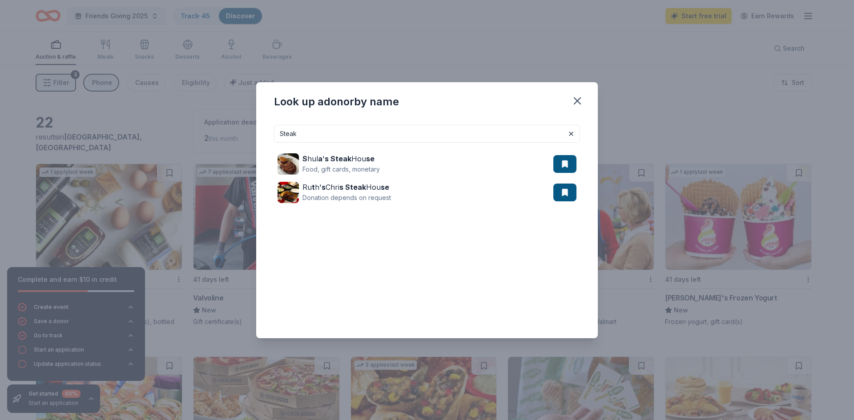
drag, startPoint x: 302, startPoint y: 137, endPoint x: 233, endPoint y: 137, distance: 68.9
click at [233, 137] on div "Look up a donor by name Steak S hul a ' s Steak Hou se Food, gift cards, moneta…" at bounding box center [427, 210] width 854 height 420
paste input "Cowboy"
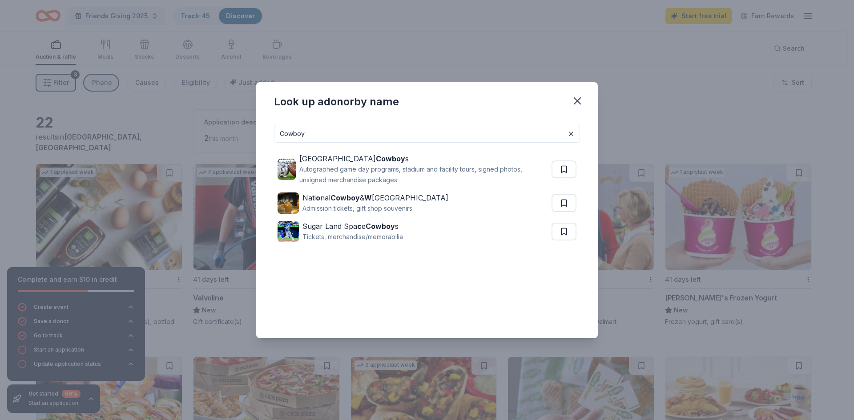
drag, startPoint x: 358, startPoint y: 133, endPoint x: 203, endPoint y: 135, distance: 155.2
click at [203, 135] on div "Look up a donor by name Cowboy Dallas Cowboy s Autographed game day programs, s…" at bounding box center [427, 210] width 854 height 420
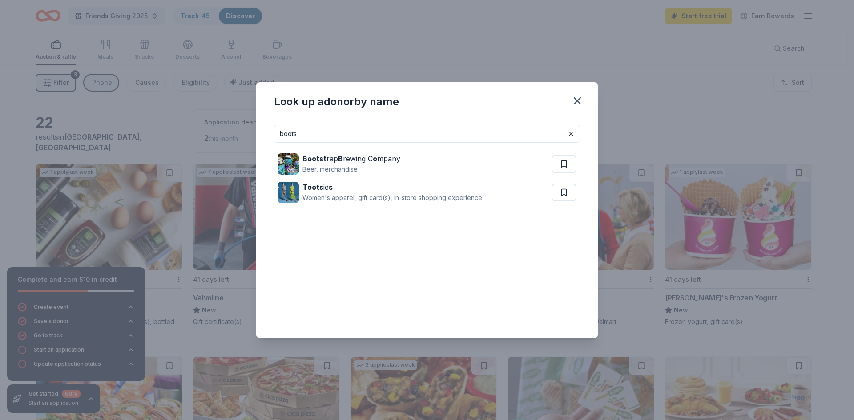
type input "boots"
click at [579, 101] on icon "button" at bounding box center [577, 101] width 12 height 12
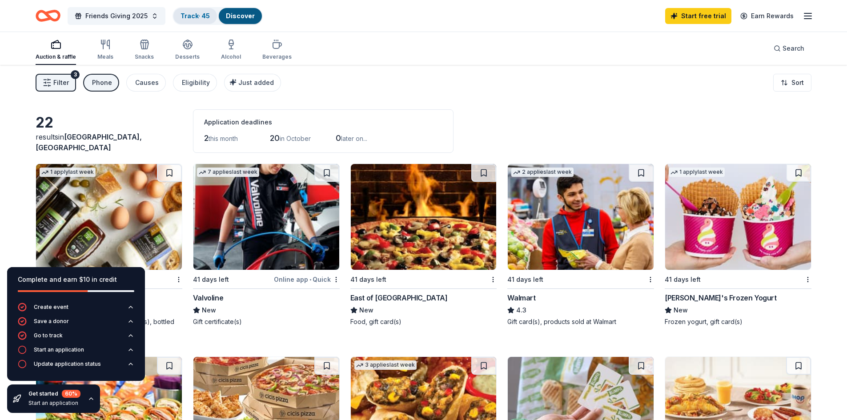
click at [187, 17] on link "Track · 45" at bounding box center [195, 16] width 29 height 8
click at [231, 18] on link "Discover" at bounding box center [240, 16] width 29 height 8
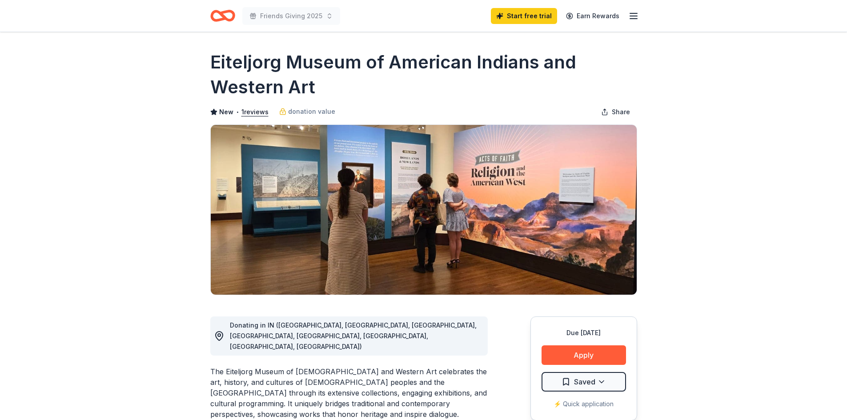
drag, startPoint x: 217, startPoint y: 65, endPoint x: 322, endPoint y: 78, distance: 104.9
click at [322, 78] on h1 "Eiteljorg Museum of American Indians and Western Art" at bounding box center [423, 75] width 427 height 50
click at [309, 113] on span "donation value" at bounding box center [311, 111] width 47 height 11
drag, startPoint x: 317, startPoint y: 93, endPoint x: 211, endPoint y: 58, distance: 111.0
click at [211, 58] on h1 "Eiteljorg Museum of American Indians and Western Art" at bounding box center [423, 75] width 427 height 50
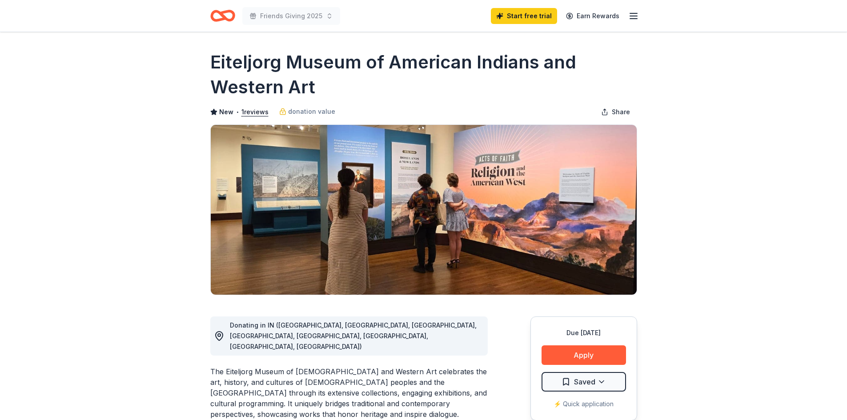
drag, startPoint x: 212, startPoint y: 58, endPoint x: 324, endPoint y: 81, distance: 114.4
click at [324, 81] on h1 "Eiteljorg Museum of American Indians and Western Art" at bounding box center [423, 75] width 427 height 50
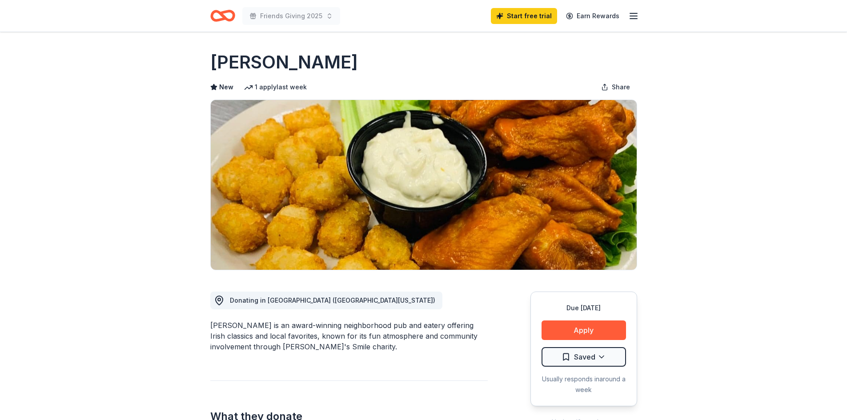
drag, startPoint x: 213, startPoint y: 56, endPoint x: 293, endPoint y: 57, distance: 80.1
click at [293, 57] on h1 "Muldoon's" at bounding box center [284, 62] width 148 height 25
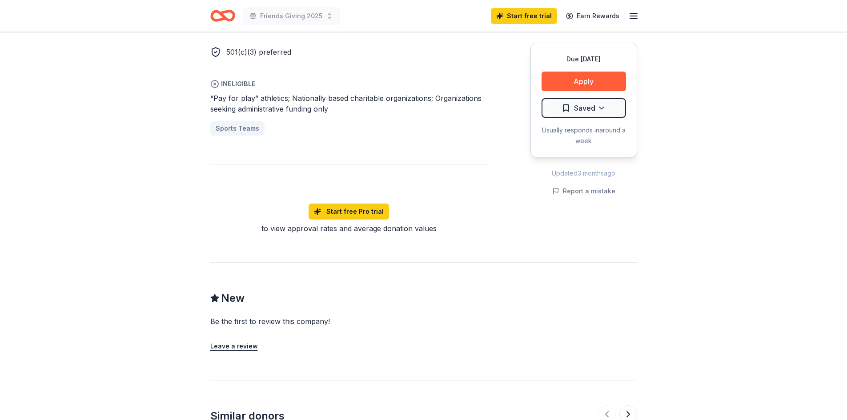
scroll to position [445, 0]
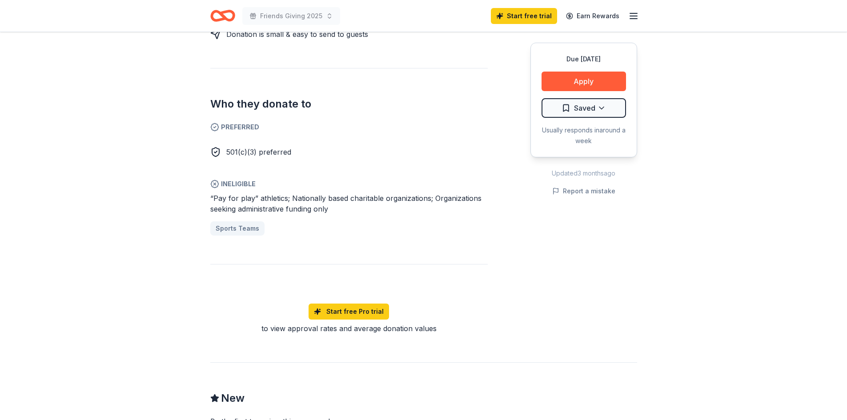
click at [272, 156] on span "501(c)(3) preferred" at bounding box center [258, 152] width 65 height 9
drag, startPoint x: 290, startPoint y: 151, endPoint x: 233, endPoint y: 155, distance: 57.1
click at [228, 156] on span "501(c)(3) preferred" at bounding box center [258, 152] width 65 height 9
drag, startPoint x: 302, startPoint y: 147, endPoint x: 190, endPoint y: 149, distance: 112.1
click at [190, 149] on div "Due in 41 days Share Muldoon's New 1 apply last week Share Donating in IN (Cent…" at bounding box center [423, 175] width 847 height 1176
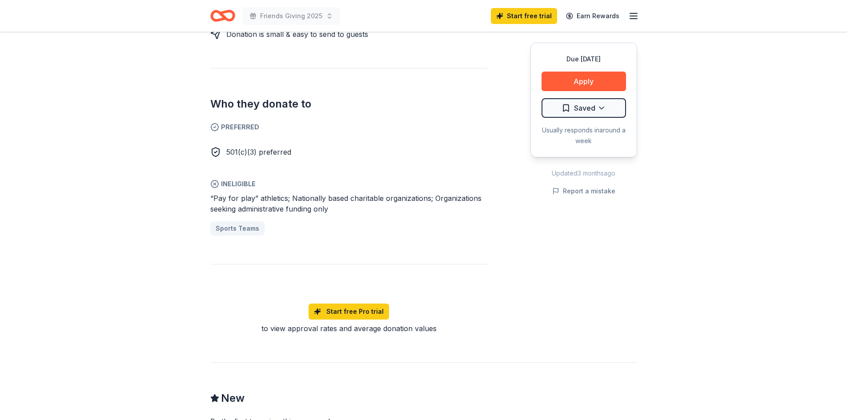
drag, startPoint x: 198, startPoint y: 152, endPoint x: 259, endPoint y: 157, distance: 60.7
click at [259, 157] on div "Due in 41 days Share Muldoon's New 1 apply last week Share Donating in IN (Cent…" at bounding box center [423, 175] width 847 height 1176
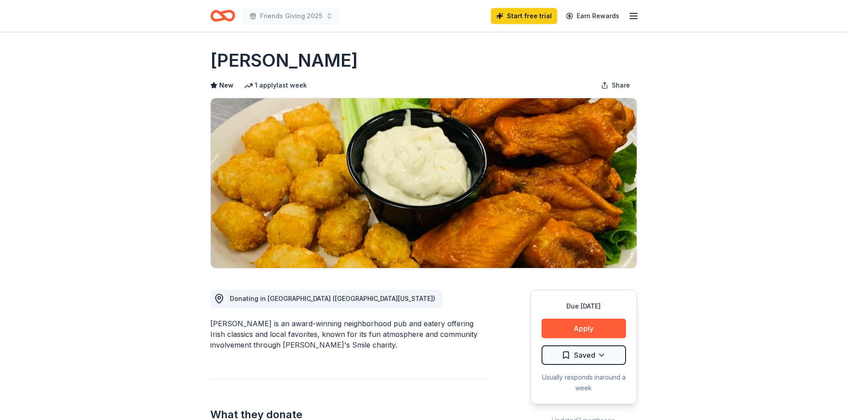
scroll to position [0, 0]
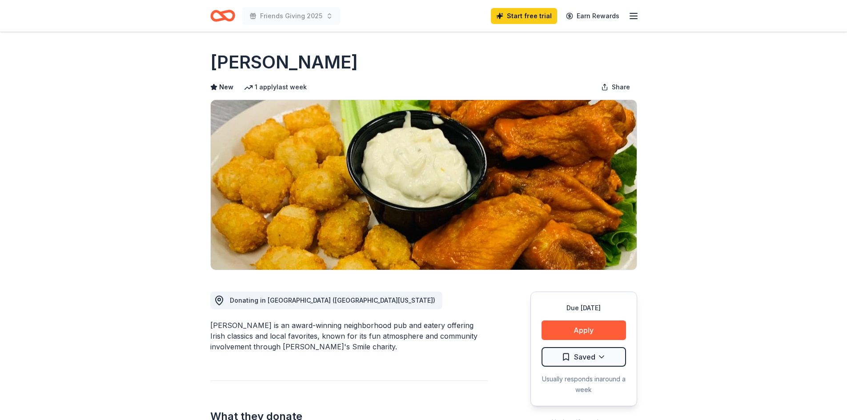
drag, startPoint x: 207, startPoint y: 63, endPoint x: 295, endPoint y: 64, distance: 87.6
drag, startPoint x: 315, startPoint y: 66, endPoint x: 195, endPoint y: 57, distance: 120.4
click at [624, 87] on span "Share" at bounding box center [621, 87] width 18 height 11
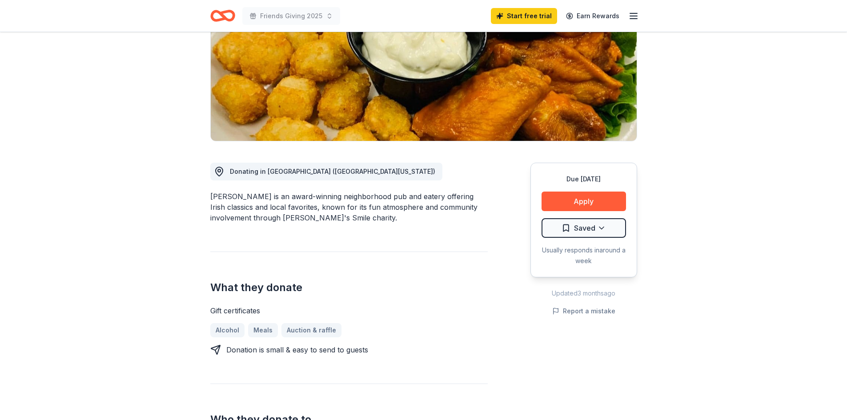
scroll to position [44, 0]
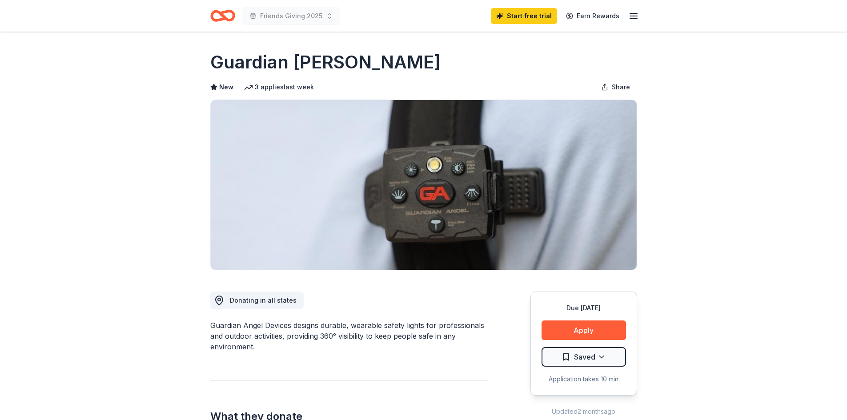
drag, startPoint x: 196, startPoint y: 58, endPoint x: 363, endPoint y: 57, distance: 167.2
click at [415, 61] on div "Guardian [PERSON_NAME]" at bounding box center [423, 62] width 427 height 25
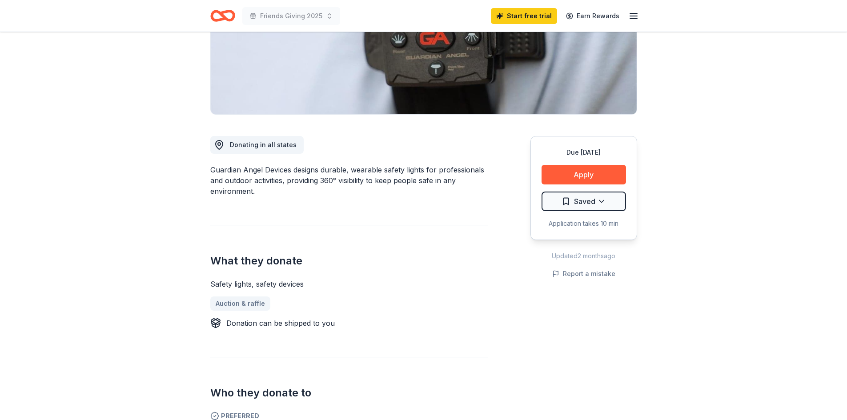
scroll to position [178, 0]
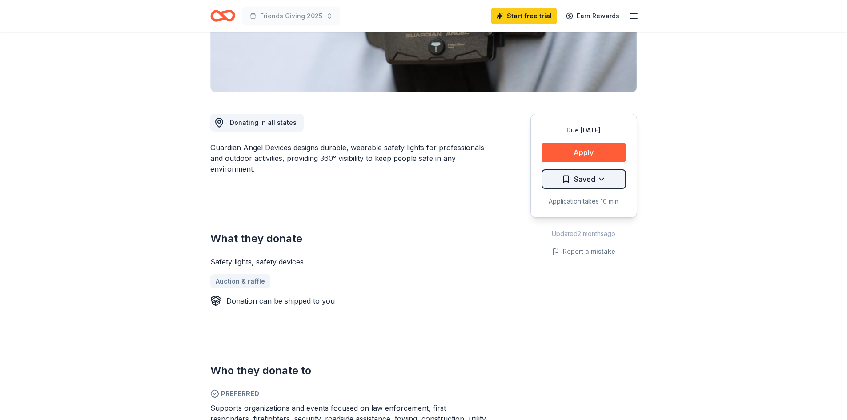
click at [599, 183] on html "Friends Giving 2025 Start free trial Earn Rewards Due [DATE] Share Guardian Ang…" at bounding box center [423, 32] width 847 height 420
drag, startPoint x: 207, startPoint y: 260, endPoint x: 258, endPoint y: 261, distance: 51.6
click at [258, 242] on html "Friends Giving 2025 Start free trial Earn Rewards Due [DATE] Share Guardian Ang…" at bounding box center [423, 32] width 847 height 420
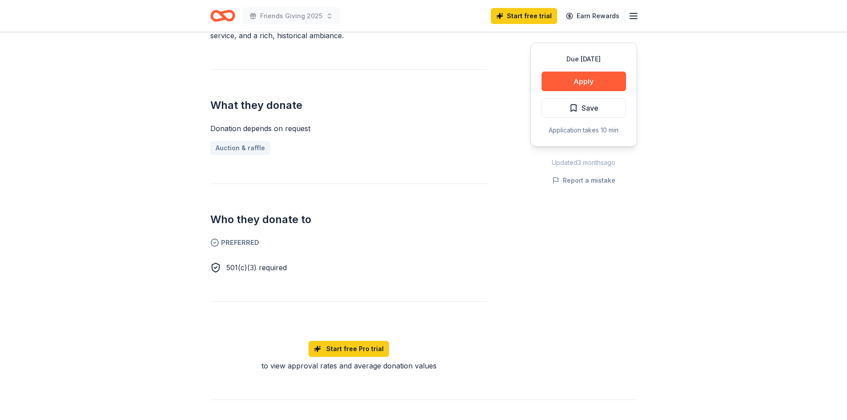
scroll to position [356, 0]
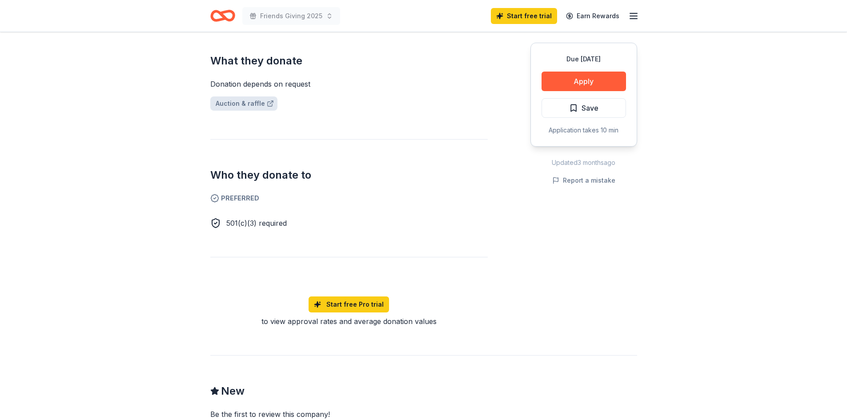
click at [250, 105] on link "Auction & raffle" at bounding box center [243, 104] width 67 height 14
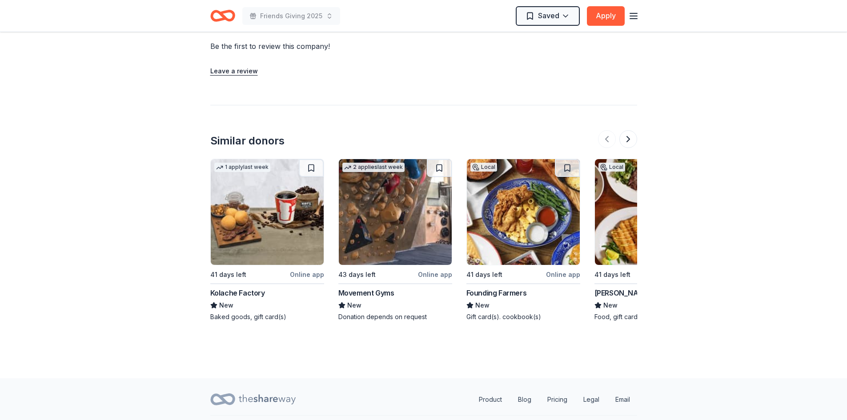
scroll to position [746, 0]
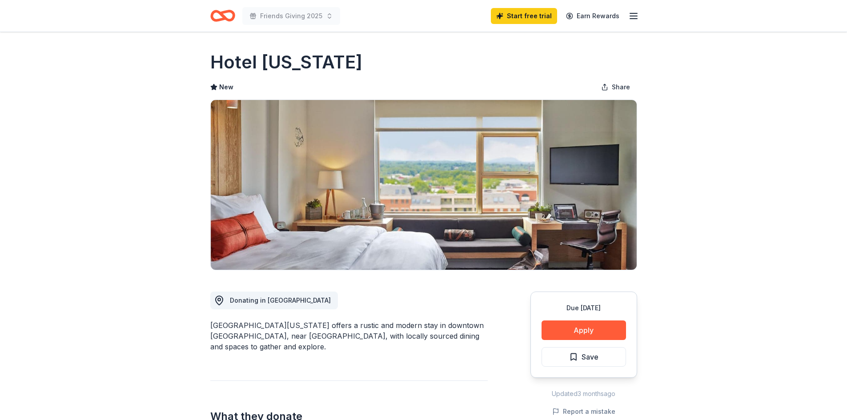
drag, startPoint x: 209, startPoint y: 62, endPoint x: 324, endPoint y: 61, distance: 115.2
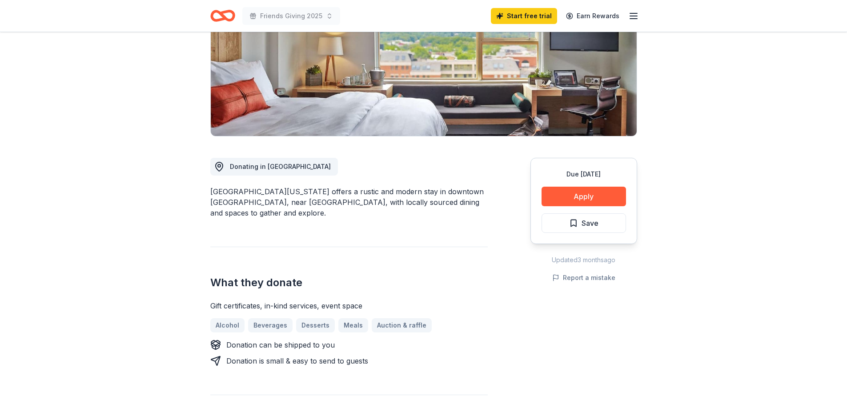
scroll to position [133, 0]
click at [225, 167] on div "Donating in [GEOGRAPHIC_DATA]" at bounding box center [272, 167] width 117 height 11
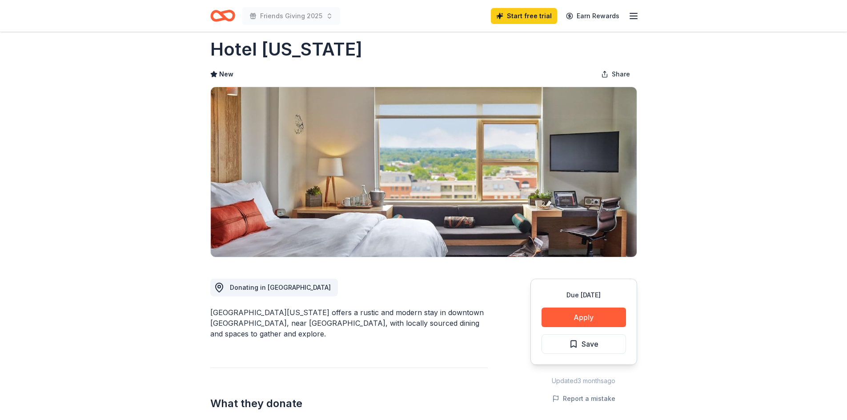
scroll to position [0, 0]
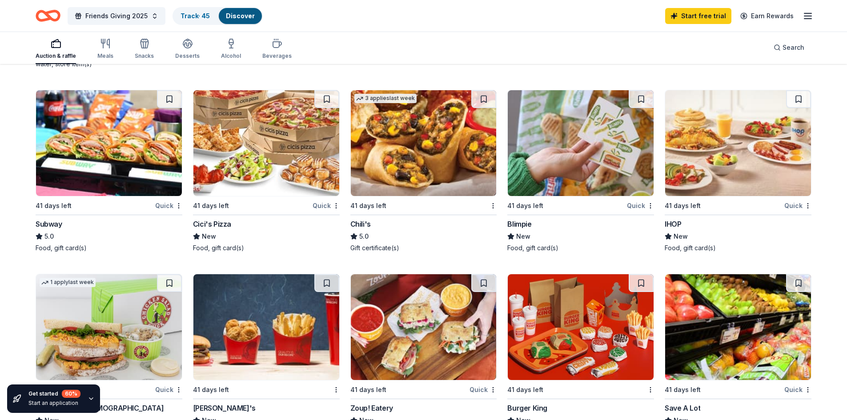
scroll to position [400, 0]
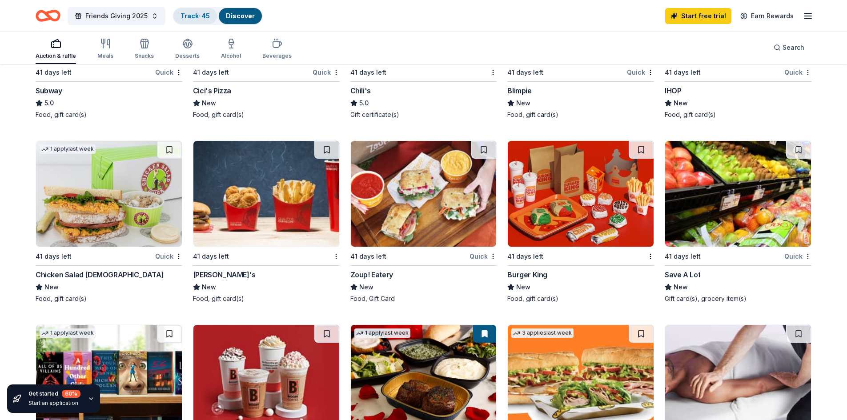
click at [186, 16] on link "Track · 45" at bounding box center [195, 16] width 29 height 8
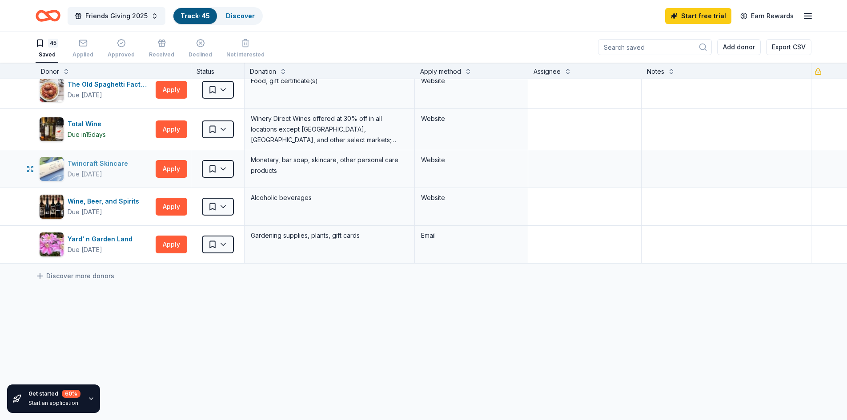
scroll to position [1534, 0]
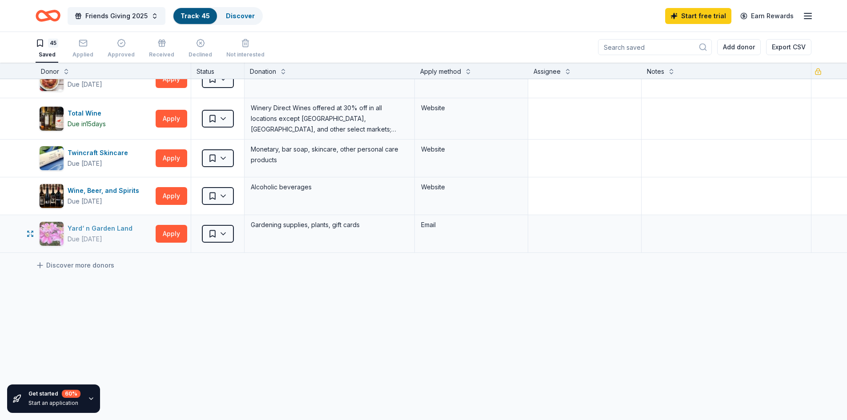
click at [93, 230] on div "Yard‘ n Garden Land" at bounding box center [102, 228] width 68 height 11
